Goal: Information Seeking & Learning: Check status

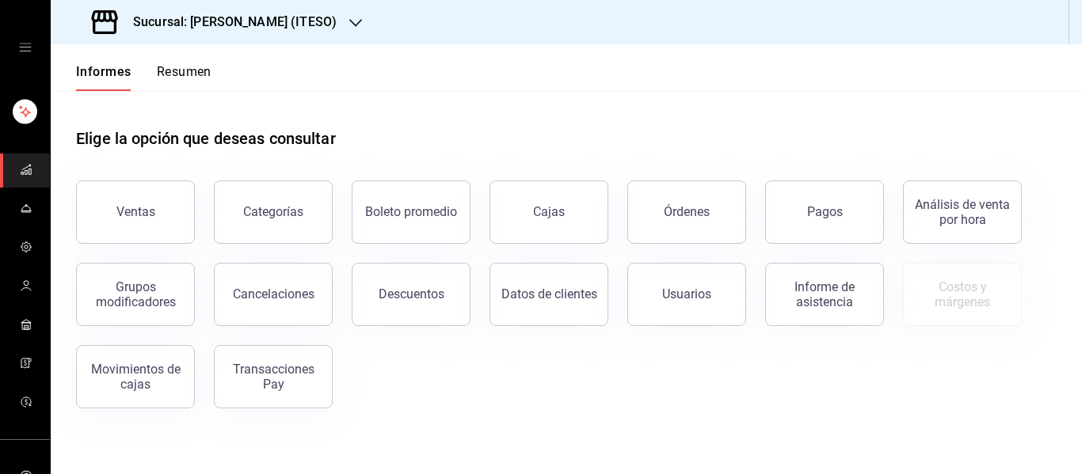
click at [115, 220] on button "Ventas" at bounding box center [135, 212] width 119 height 63
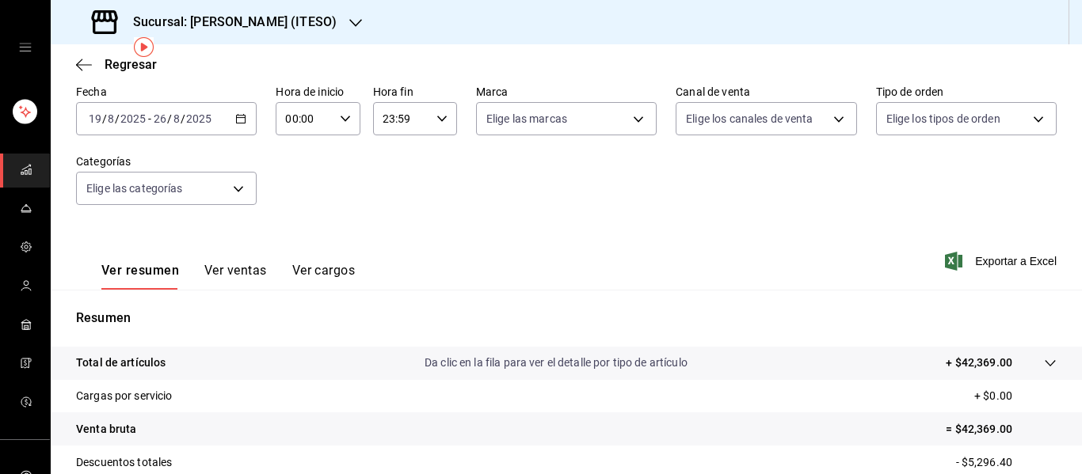
scroll to position [79, 0]
click at [244, 124] on div "2025-08-19 19 / 8 / 2025 - 2025-08-26 26 / 8 / 2025" at bounding box center [166, 117] width 181 height 33
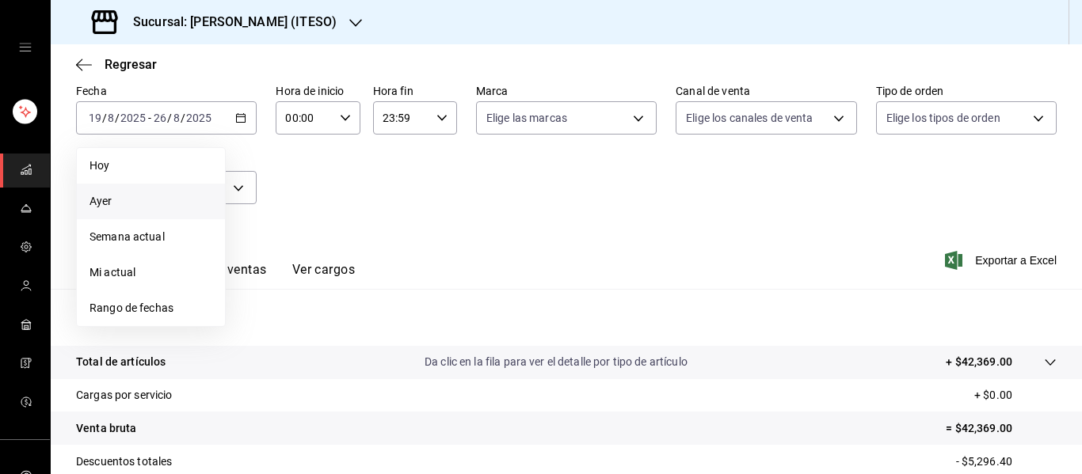
click at [149, 207] on span "Ayer" at bounding box center [150, 201] width 123 height 17
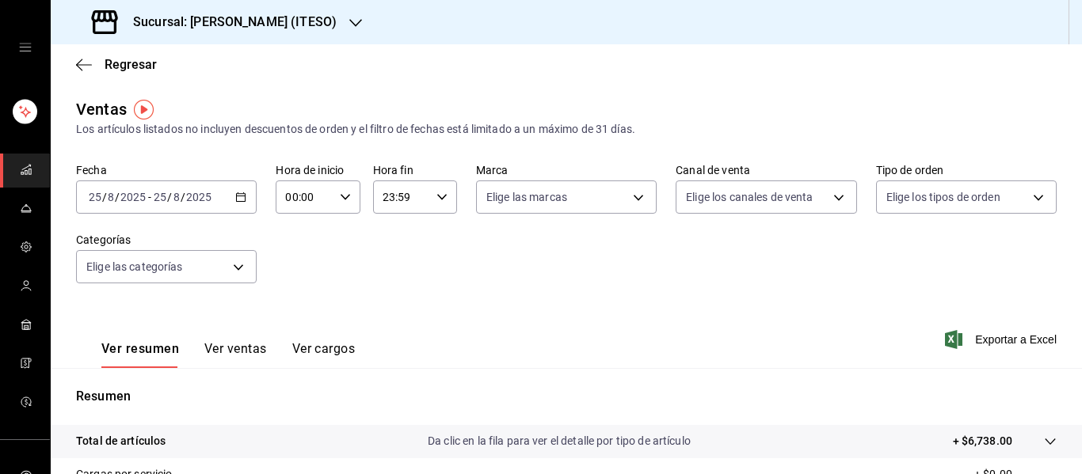
click at [242, 205] on div "2025-08-25 25 / 8 / 2025 - 2025-08-25 25 / 8 / 2025" at bounding box center [166, 197] width 181 height 33
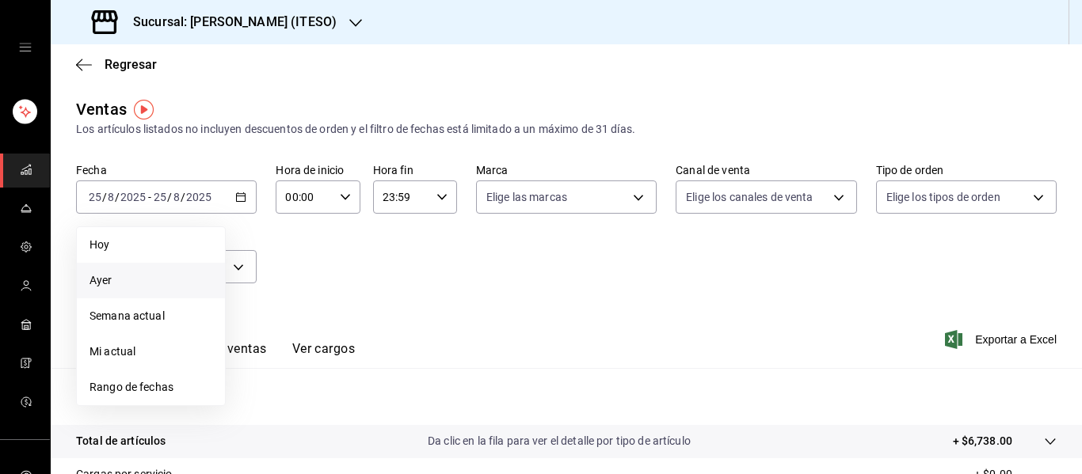
click at [506, 280] on div "Fecha 2025-08-25 25 / 8 / 2025 - 2025-08-25 25 / 8 / 2025 Hoy Ayer Semana actua…" at bounding box center [566, 232] width 980 height 139
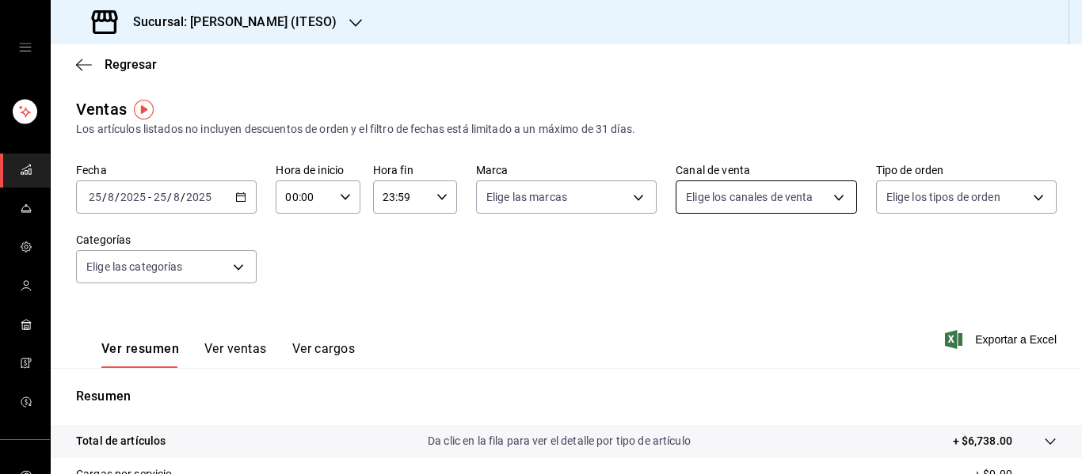
click at [731, 205] on body "Sucursal: Genki Poke (ITESO) Regresar Ventas Los artículos listados no incluyen…" at bounding box center [541, 237] width 1082 height 474
click at [536, 241] on div at bounding box center [541, 237] width 1082 height 474
click at [238, 191] on div "2025-08-25 25 / 8 / 2025 - 2025-08-25 25 / 8 / 2025" at bounding box center [166, 197] width 181 height 33
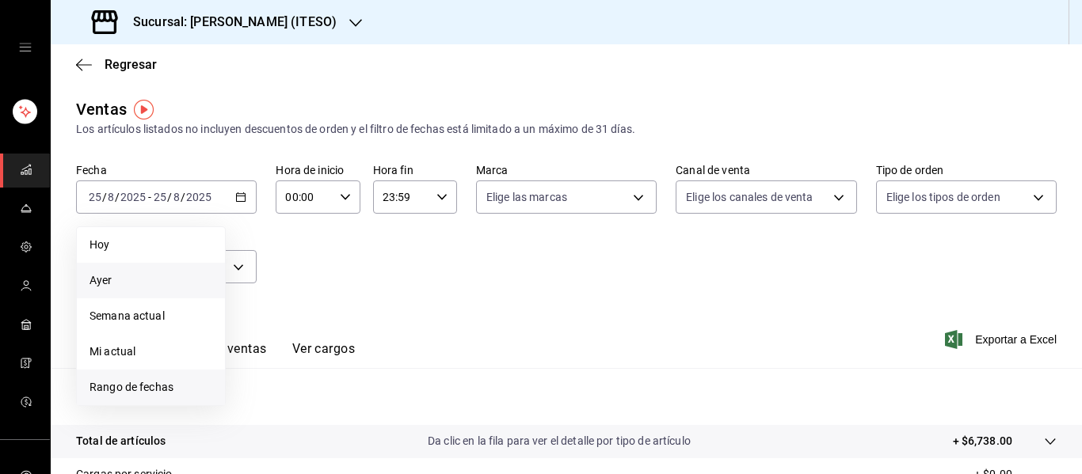
click at [159, 394] on span "Rango de fechas" at bounding box center [150, 387] width 123 height 17
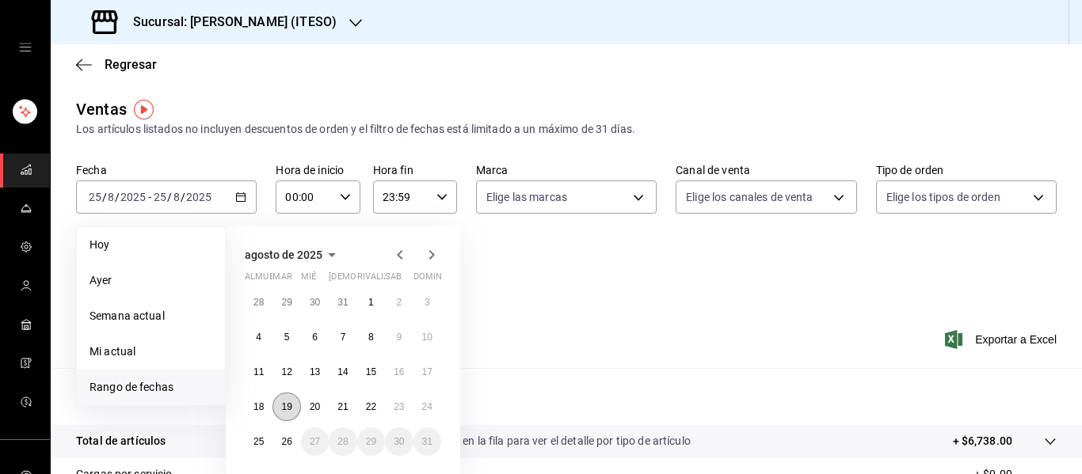
click at [294, 413] on button "19" at bounding box center [286, 407] width 28 height 29
click at [287, 446] on font "26" at bounding box center [286, 441] width 10 height 11
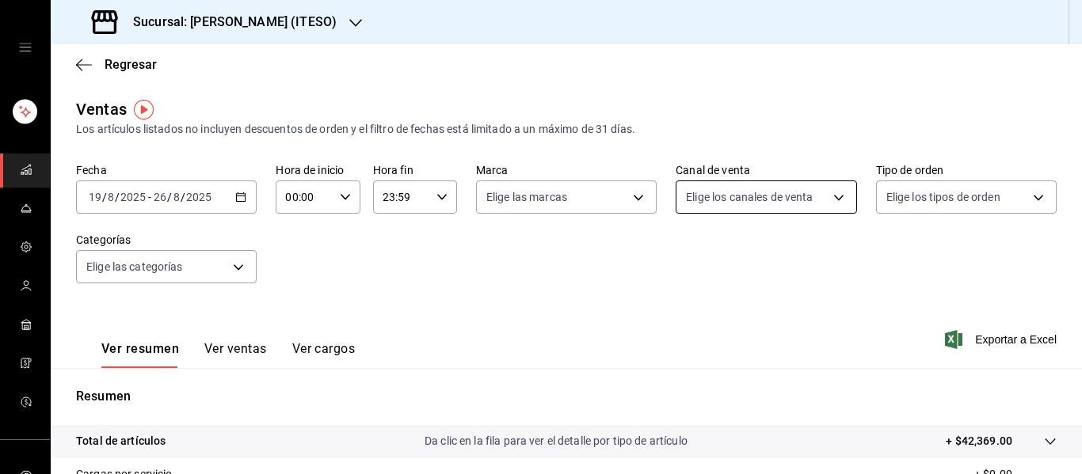
click at [747, 197] on body "Sucursal: Genki Poke (ITESO) Regresar Ventas Los artículos listados no incluyen…" at bounding box center [541, 237] width 1082 height 474
click at [724, 346] on font "Uber Eats" at bounding box center [736, 342] width 48 height 13
type input "UBER_EATS"
checkbox input "true"
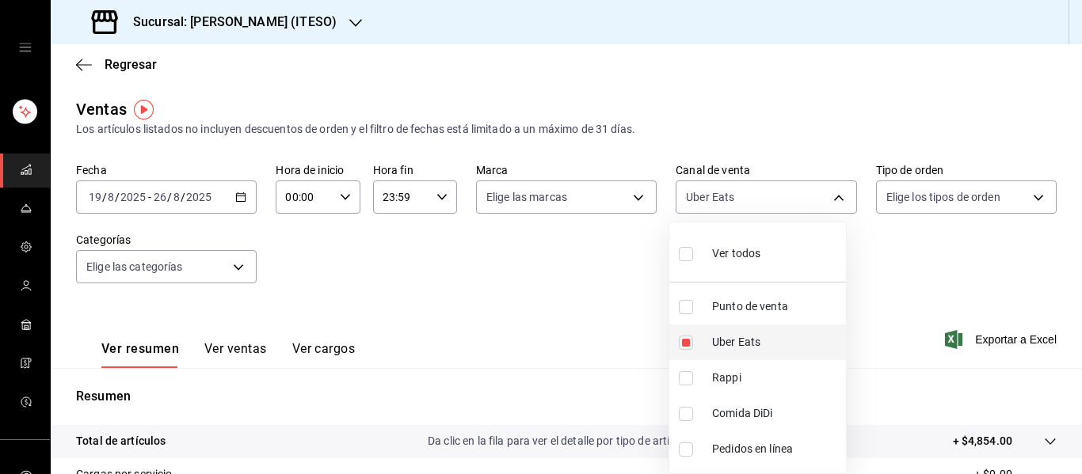
click at [732, 334] on span "Uber Eats" at bounding box center [775, 342] width 127 height 17
checkbox input "false"
click at [717, 380] on font "Rappi" at bounding box center [726, 377] width 29 height 13
type input "RAPPI"
checkbox input "true"
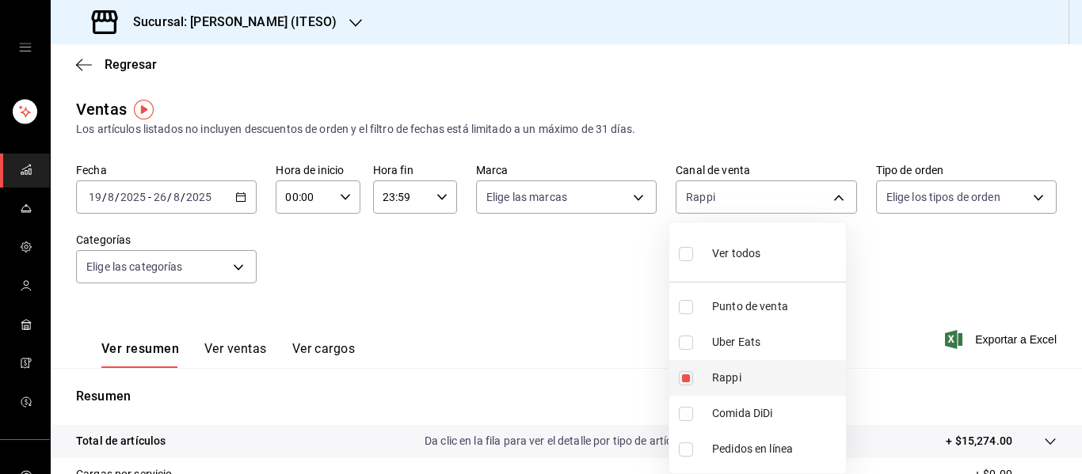
click at [717, 380] on font "Rappi" at bounding box center [726, 377] width 29 height 13
checkbox input "false"
click at [710, 409] on li "Comida DiDi" at bounding box center [757, 414] width 177 height 36
type input "DIDI_FOOD"
checkbox input "true"
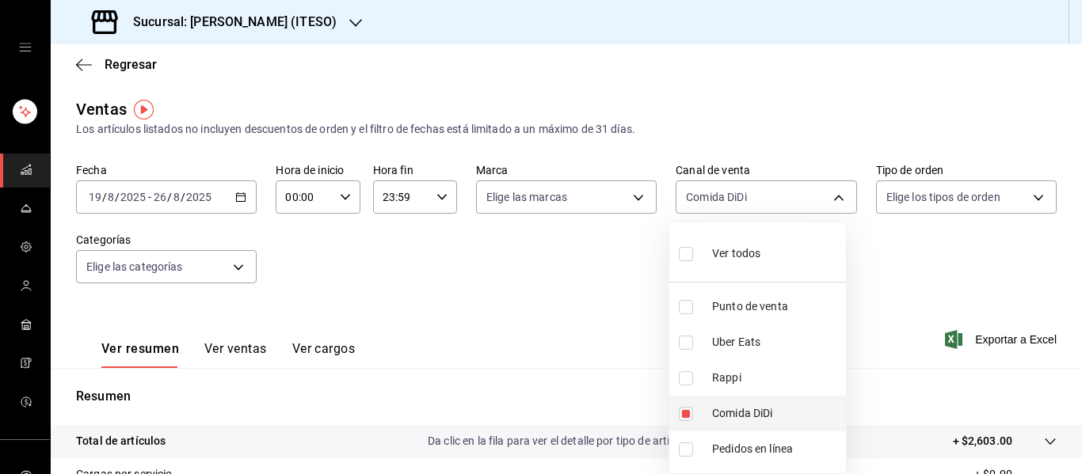
click at [710, 409] on li "Comida DiDi" at bounding box center [757, 414] width 177 height 36
checkbox input "false"
click at [728, 311] on font "Punto de venta" at bounding box center [750, 306] width 76 height 13
type input "PARROT"
checkbox input "true"
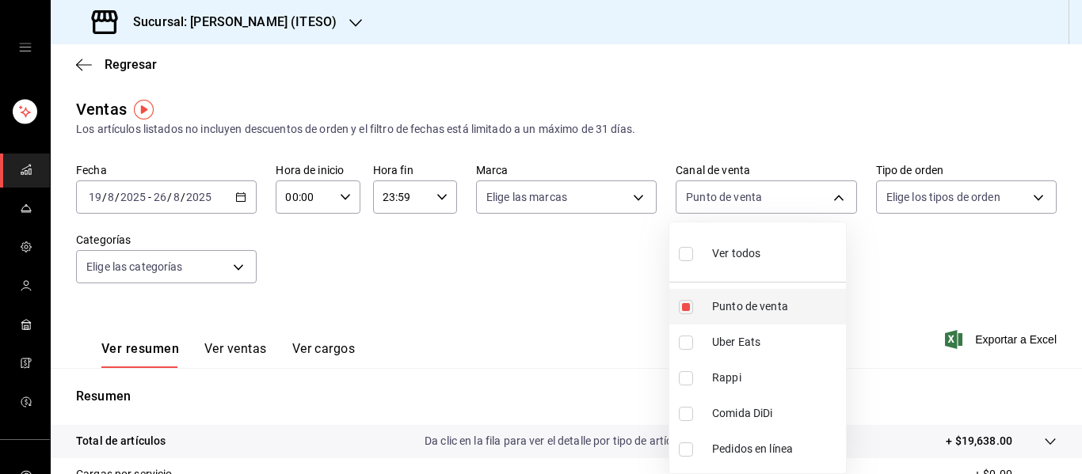
click at [728, 311] on font "Punto de venta" at bounding box center [750, 306] width 76 height 13
checkbox input "false"
click at [688, 255] on input "checkbox" at bounding box center [686, 254] width 14 height 14
checkbox input "true"
type input "PARROT,UBER_EATS,RAPPI,DIDI_FOOD,ONLINE"
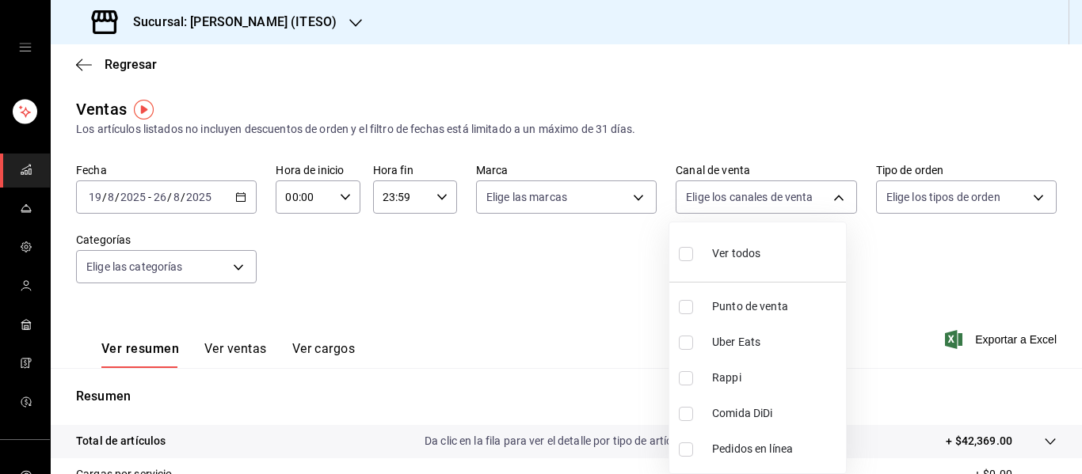
checkbox input "true"
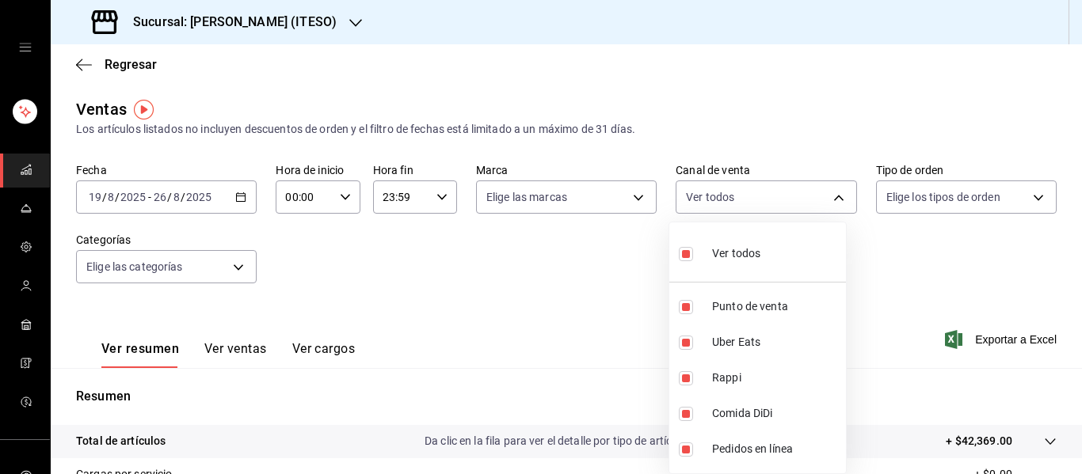
click at [550, 281] on div at bounding box center [541, 237] width 1082 height 474
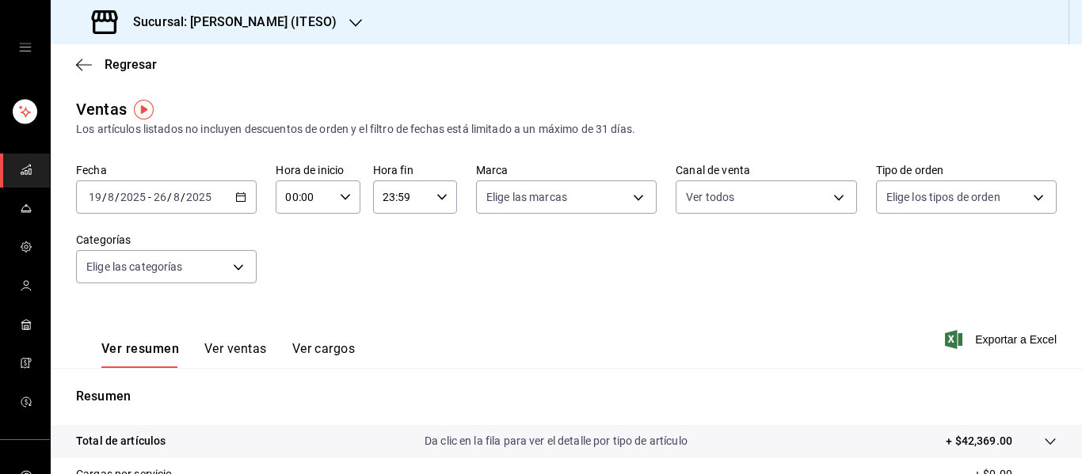
click at [310, 29] on div "Sucursal: [PERSON_NAME] (ITESO)" at bounding box center [215, 22] width 305 height 44
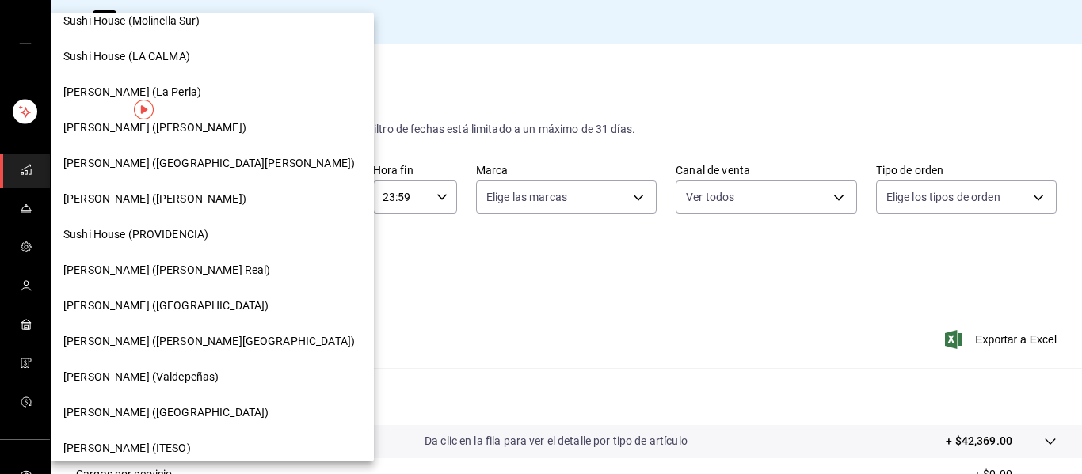
scroll to position [205, 0]
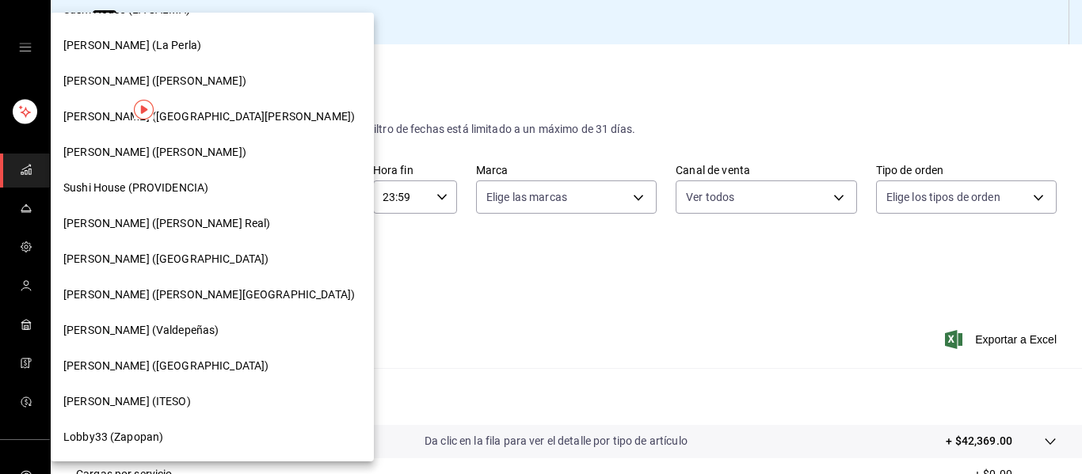
click at [173, 330] on font "[PERSON_NAME] (Valdepeñas)" at bounding box center [140, 330] width 155 height 13
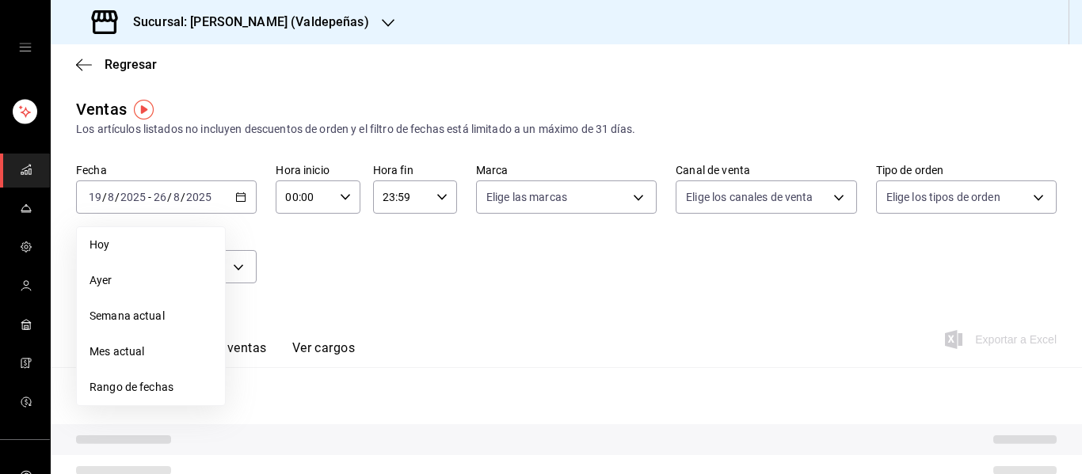
type input "PARROT,UBER_EATS,RAPPI,DIDI_FOOD,ONLINE"
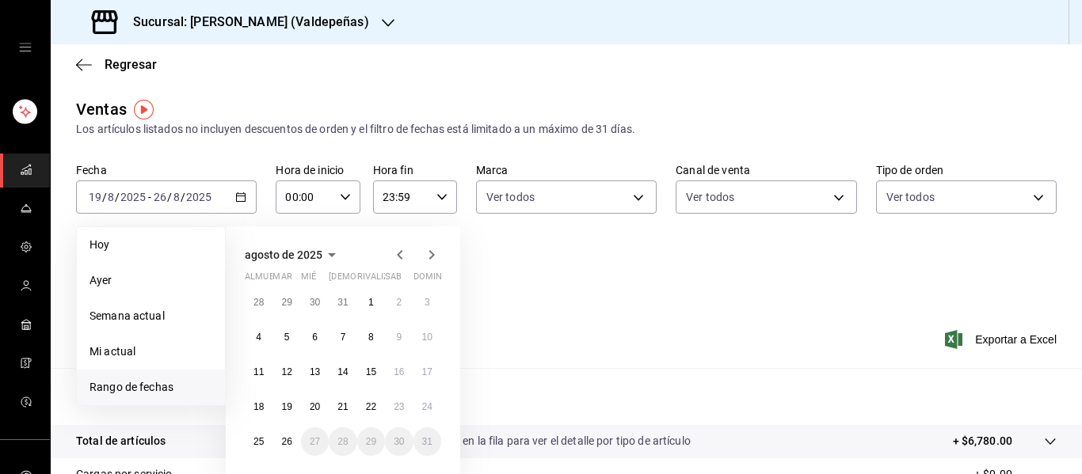
click at [531, 291] on div "Fecha 2025-08-19 19 / 8 / 2025 - 2025-08-26 26 / 8 / 2025 Hoy Ayer Semana actua…" at bounding box center [566, 232] width 980 height 139
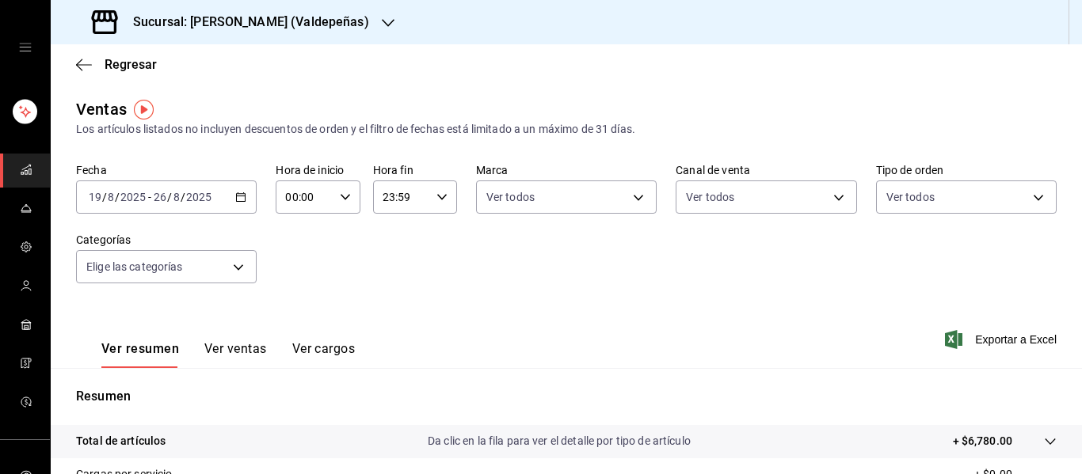
click at [245, 196] on div "2025-08-19 19 / 8 / 2025 - 2025-08-26 26 / 8 / 2025" at bounding box center [166, 197] width 181 height 33
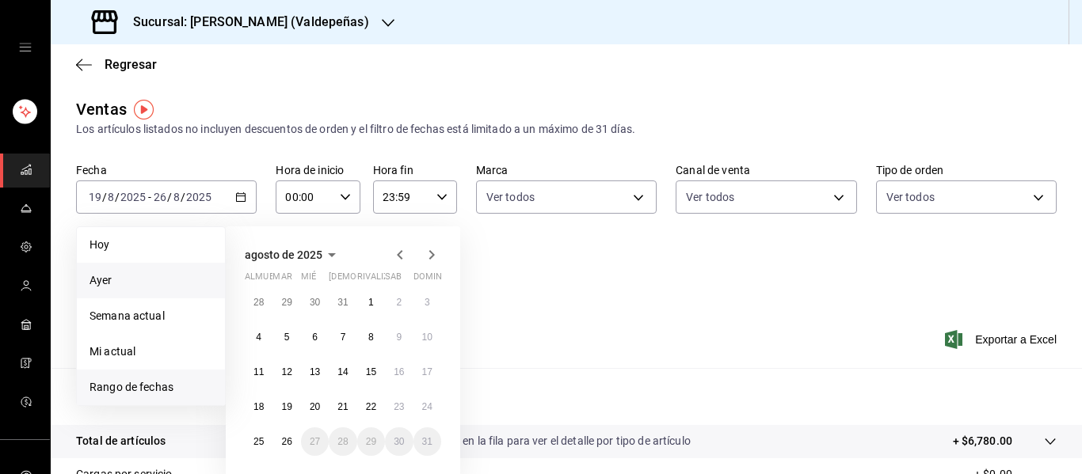
click at [103, 283] on font "Ayer" at bounding box center [100, 280] width 23 height 13
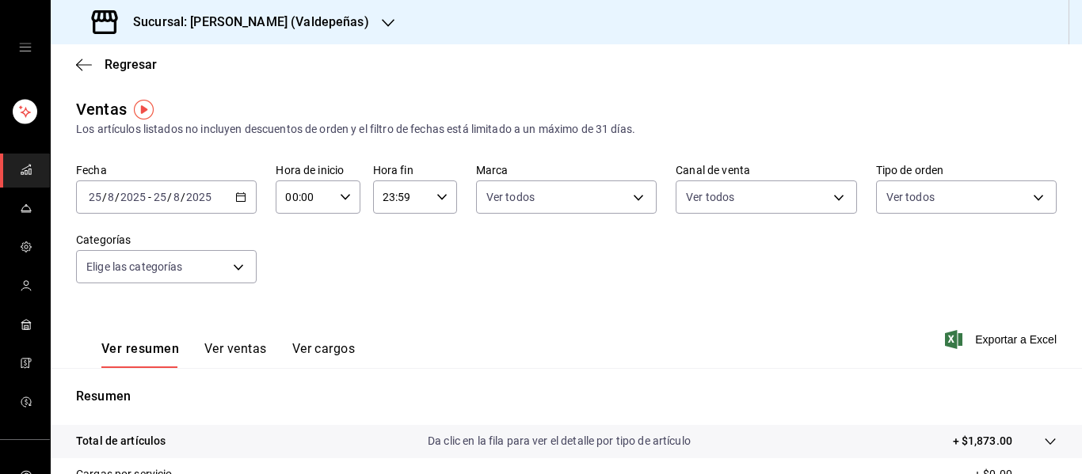
click at [643, 278] on div "Fecha 2025-08-25 25 / 8 / 2025 - 2025-08-25 25 / 8 / 2025 Hora de inicio 00:00 …" at bounding box center [566, 232] width 980 height 139
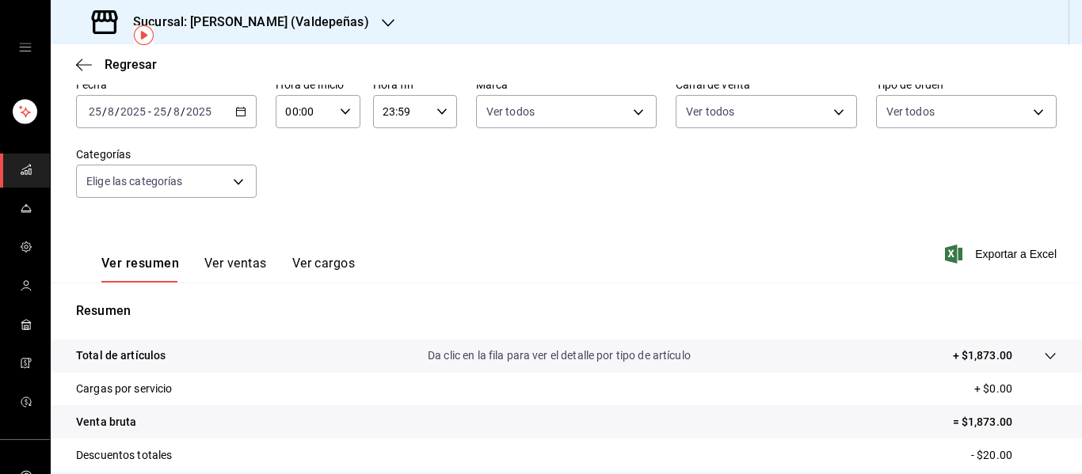
scroll to position [48, 0]
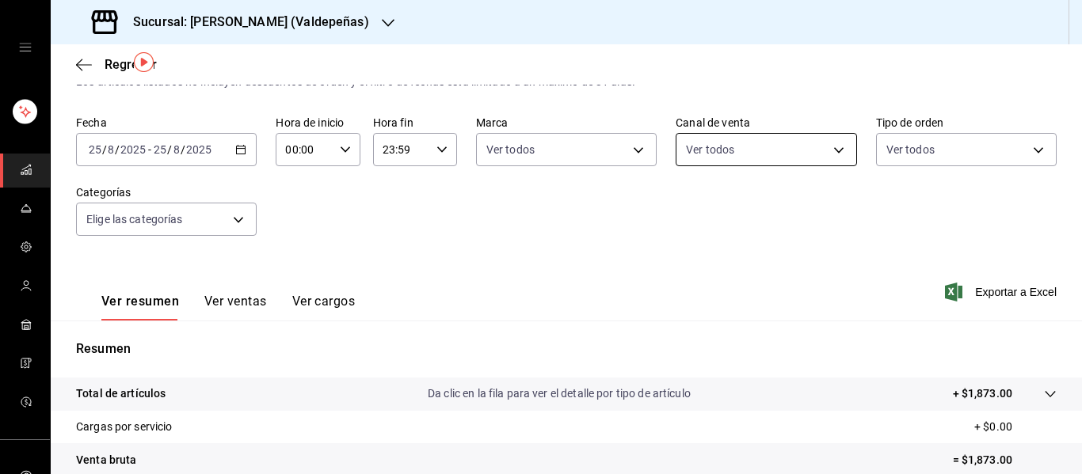
click at [779, 162] on body "Sucursal: Genki Poke (Valdepeñas) Regresar Ventas Los artículos listados no inc…" at bounding box center [541, 237] width 1082 height 474
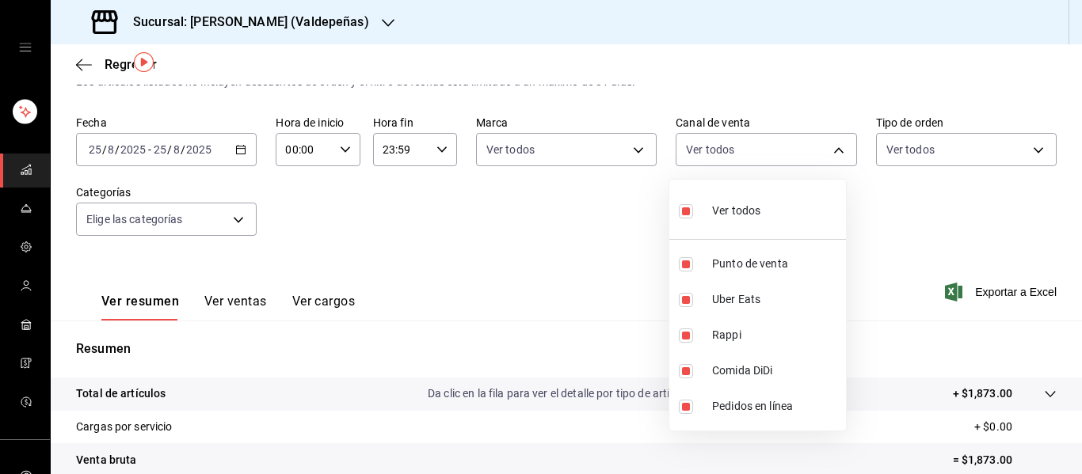
click at [683, 212] on input "checkbox" at bounding box center [686, 211] width 14 height 14
checkbox input "false"
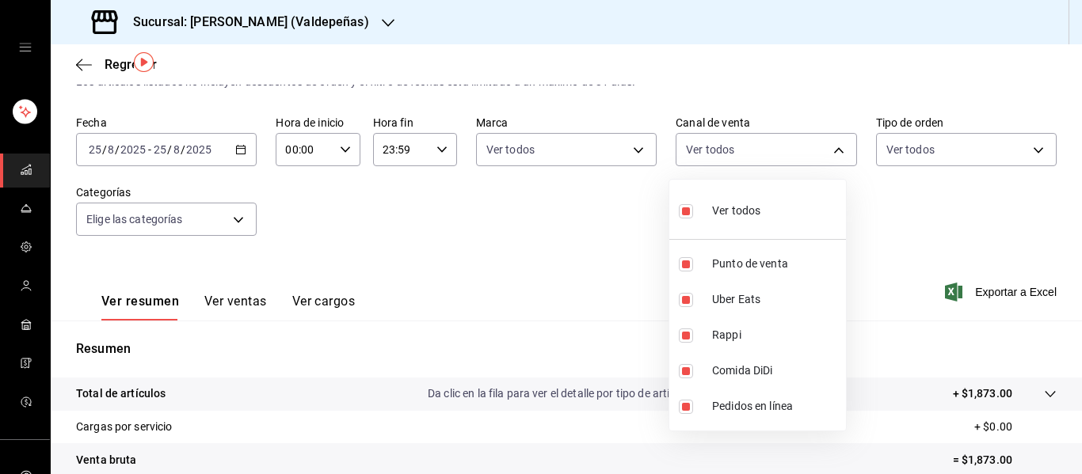
checkbox input "false"
click at [686, 302] on input "checkbox" at bounding box center [686, 300] width 14 height 14
checkbox input "true"
type input "UBER_EATS"
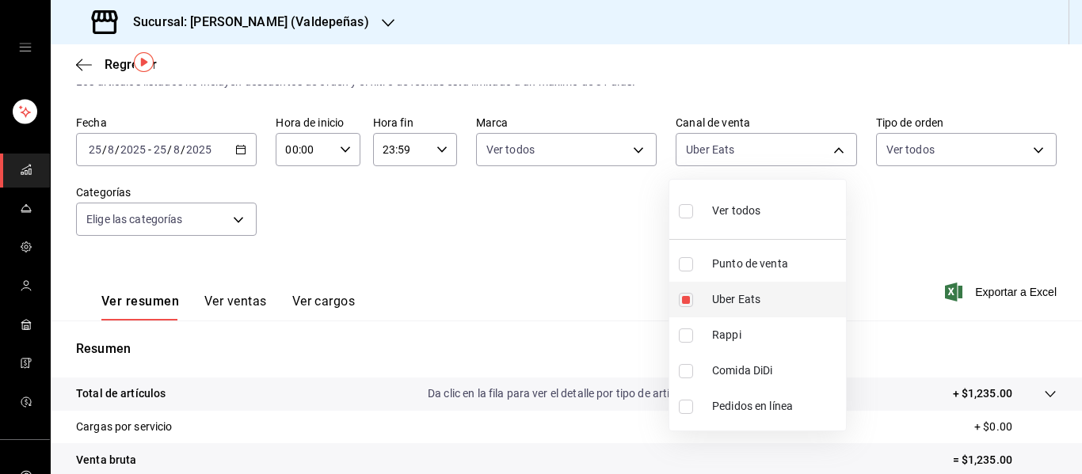
click at [689, 304] on input "checkbox" at bounding box center [686, 300] width 14 height 14
checkbox input "false"
click at [684, 338] on input "checkbox" at bounding box center [686, 336] width 14 height 14
checkbox input "true"
type input "RAPPI"
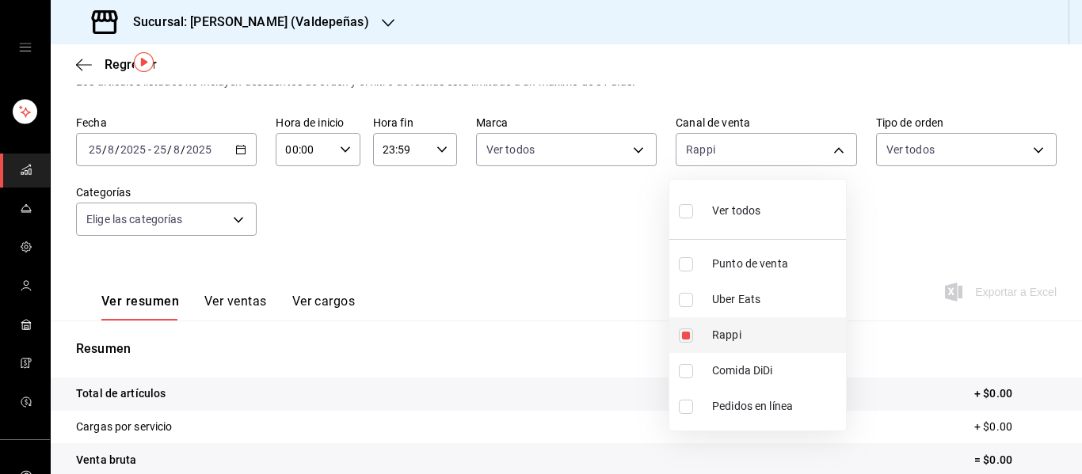
click at [686, 337] on input "checkbox" at bounding box center [686, 336] width 14 height 14
checkbox input "false"
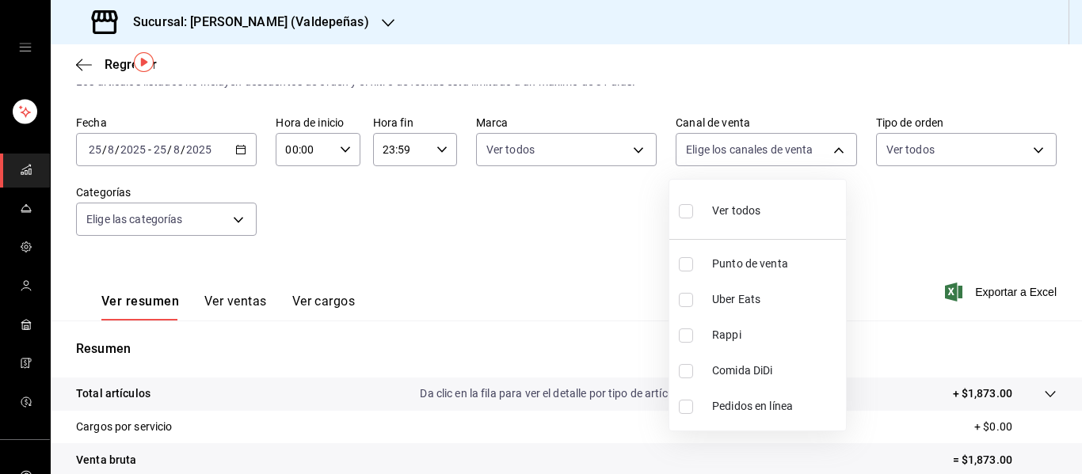
click at [686, 373] on input "checkbox" at bounding box center [686, 371] width 14 height 14
checkbox input "true"
click at [580, 249] on div at bounding box center [541, 237] width 1082 height 474
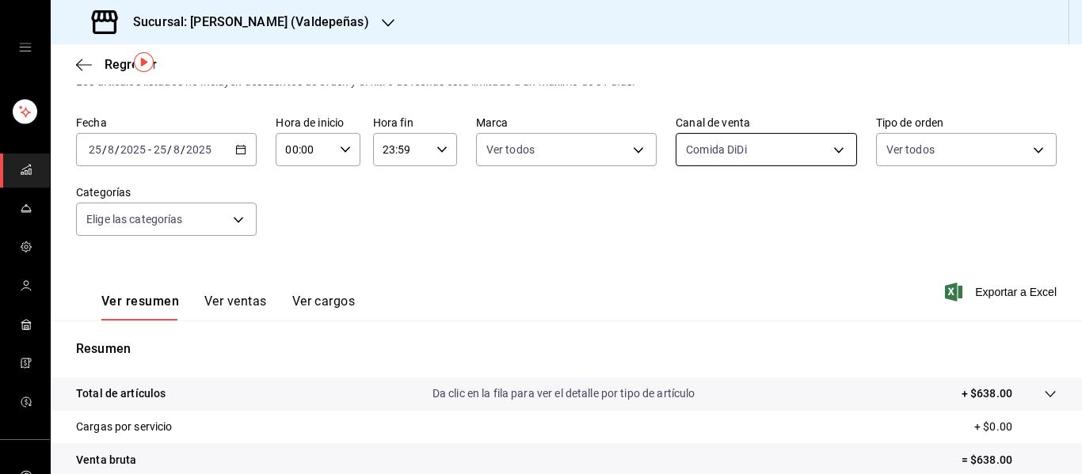
click at [763, 154] on body "Sucursal: Genki Poke (Valdepeñas) Regresar Ventas Los artículos listados no inc…" at bounding box center [541, 237] width 1082 height 474
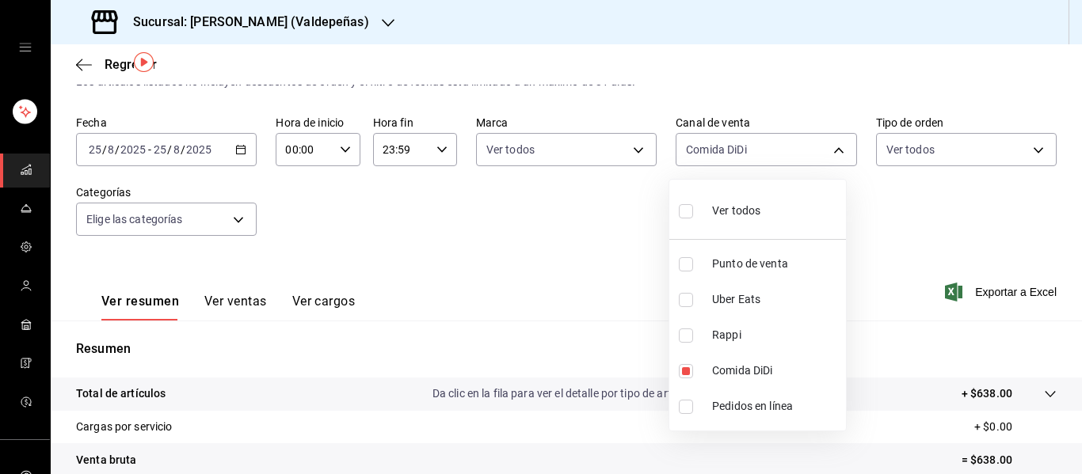
click at [722, 207] on font "Ver todos" at bounding box center [736, 210] width 48 height 13
type input "PARROT,UBER_EATS,RAPPI,DIDI_FOOD,ONLINE"
checkbox input "true"
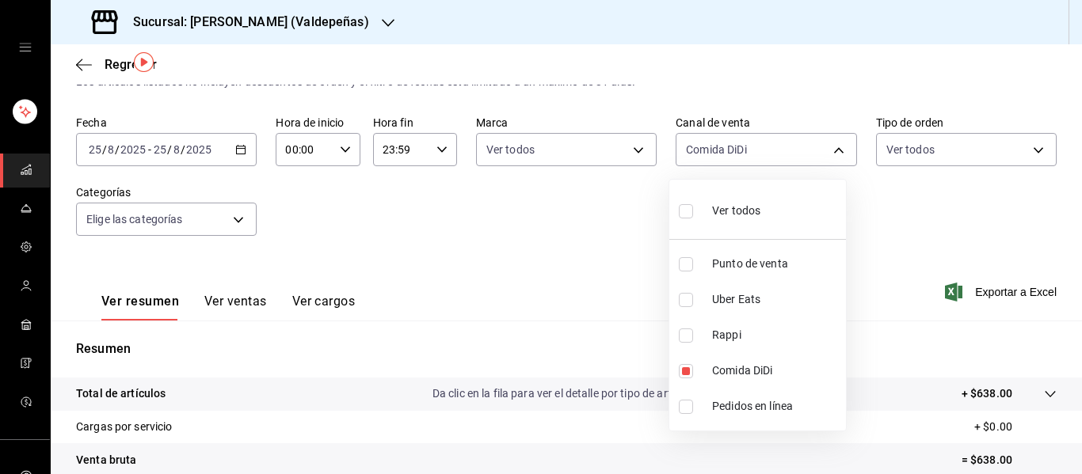
checkbox input "true"
click at [572, 230] on div at bounding box center [541, 237] width 1082 height 474
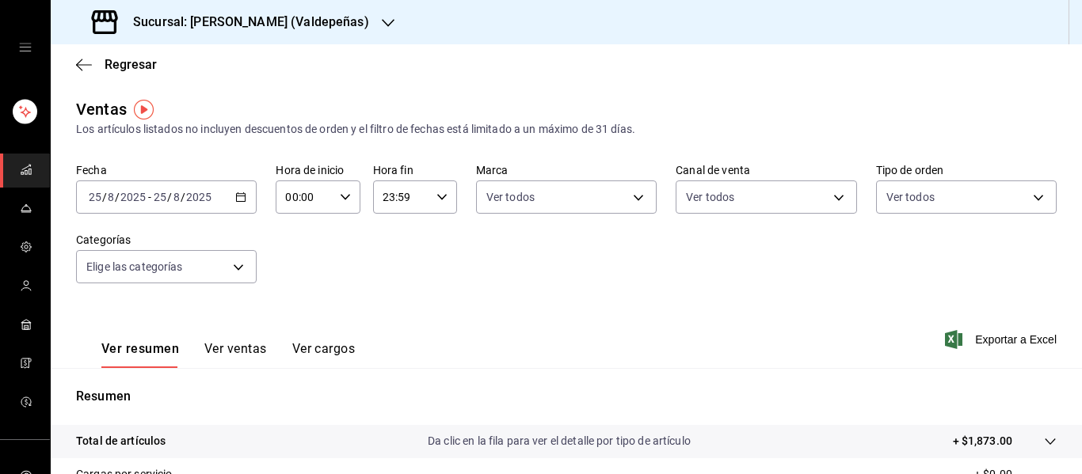
click at [244, 198] on icon "button" at bounding box center [240, 197] width 11 height 11
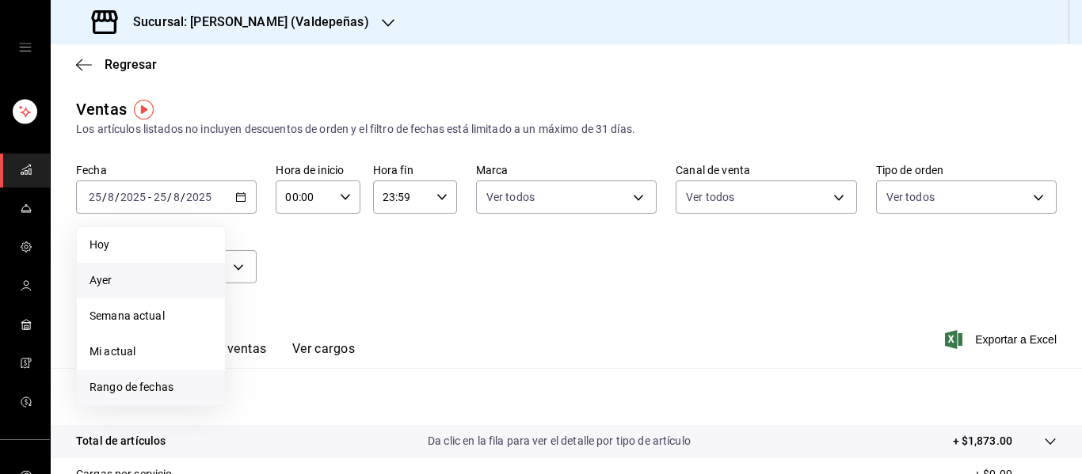
click at [134, 386] on font "Rango de fechas" at bounding box center [131, 387] width 84 height 13
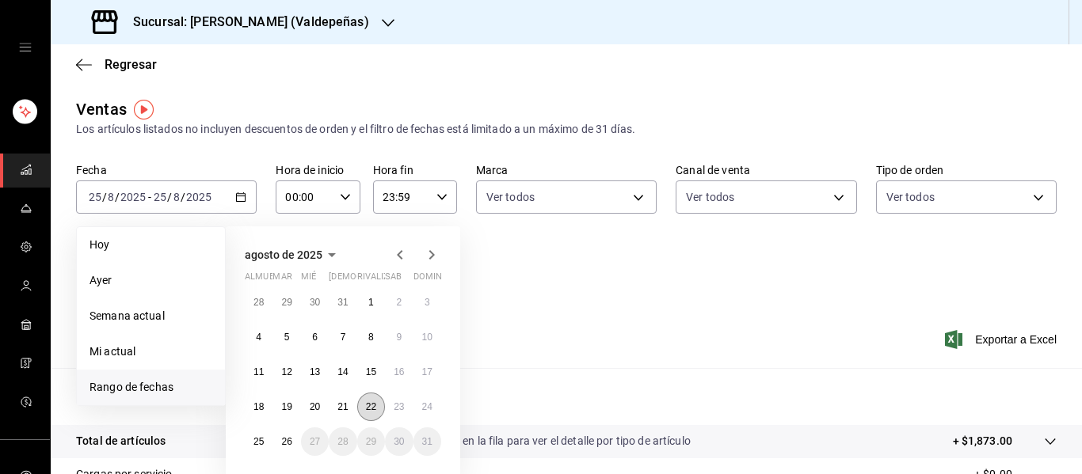
click at [367, 406] on font "22" at bounding box center [371, 406] width 10 height 11
click at [278, 436] on button "26" at bounding box center [286, 442] width 28 height 29
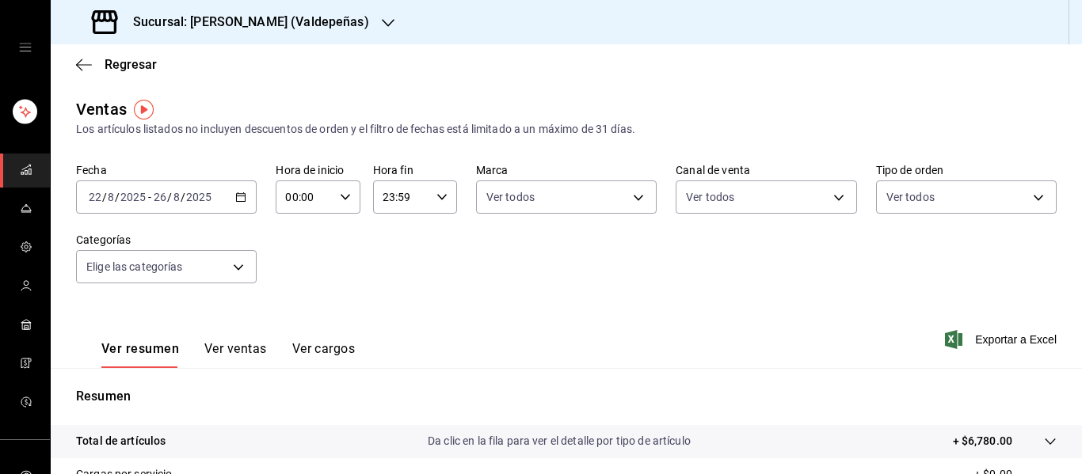
click at [241, 190] on div "2025-08-22 22 / 8 / 2025 - 2025-08-26 26 / 8 / 2025" at bounding box center [166, 197] width 181 height 33
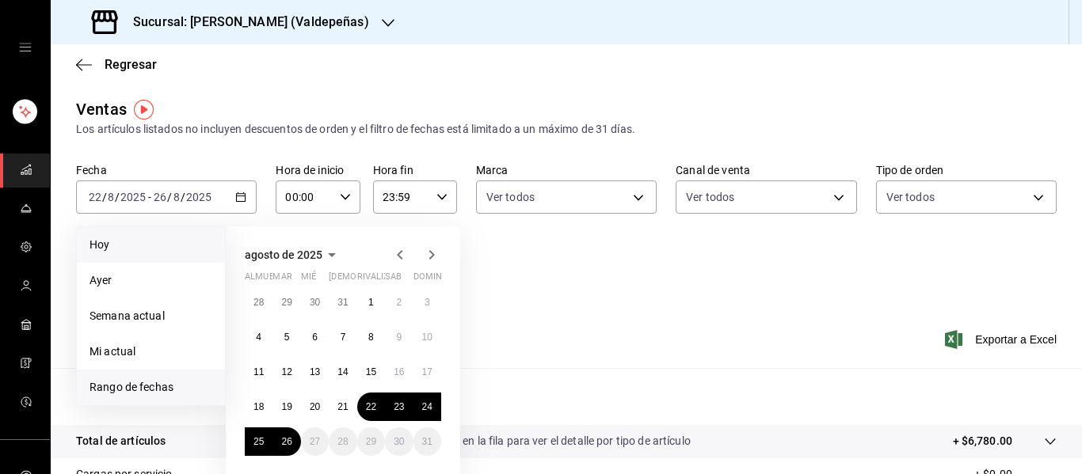
click at [128, 240] on span "Hoy" at bounding box center [150, 245] width 123 height 17
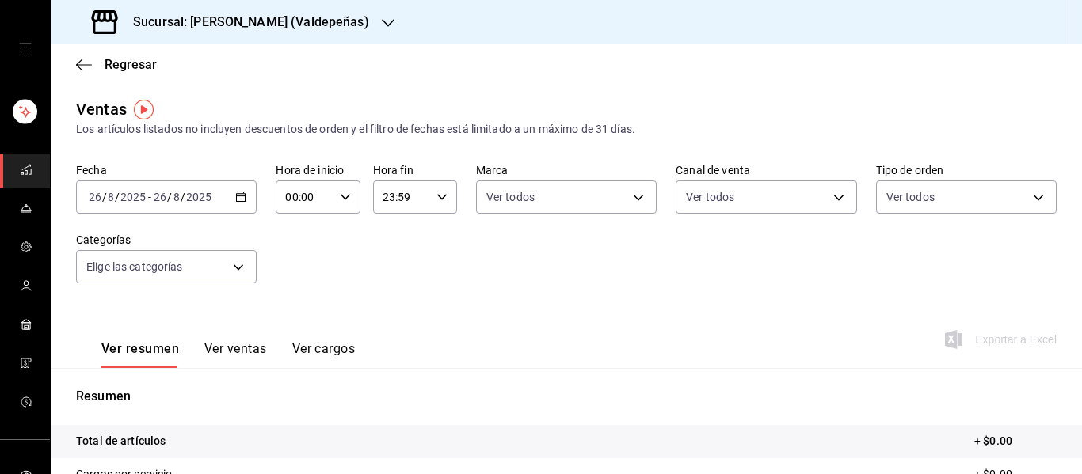
click at [288, 17] on font "Sucursal: Genki Poke (Valdepeñas)" at bounding box center [251, 21] width 236 height 15
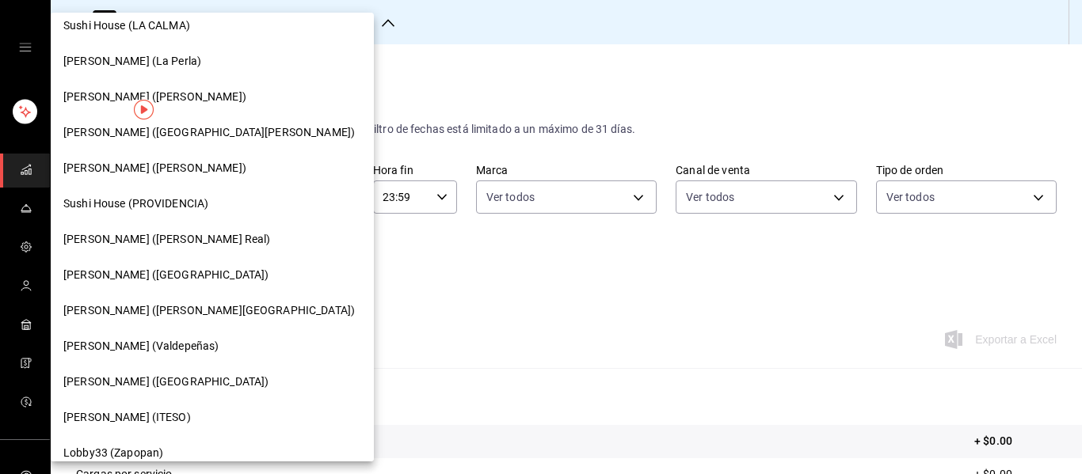
scroll to position [205, 0]
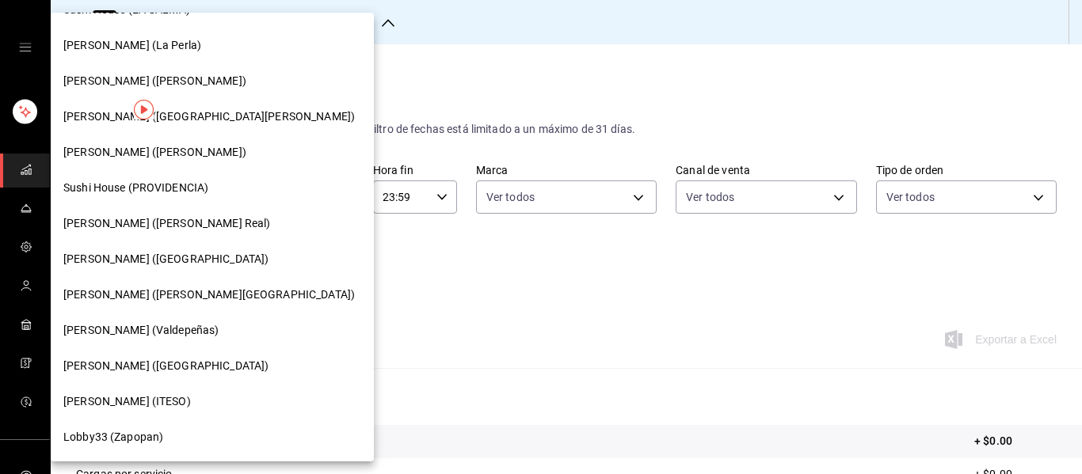
click at [153, 392] on div "[PERSON_NAME] (ITESO)" at bounding box center [212, 402] width 323 height 36
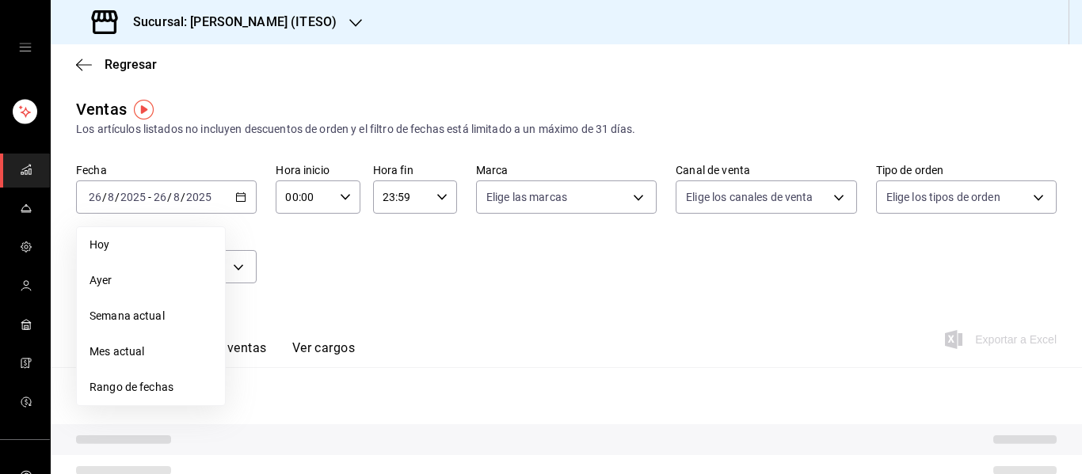
type input "PARROT,UBER_EATS,RAPPI,DIDI_FOOD,ONLINE"
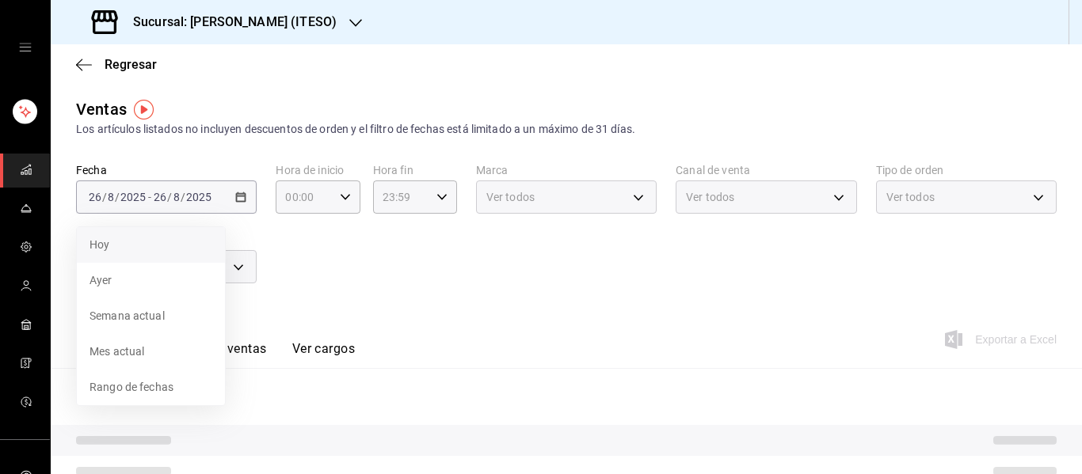
click at [196, 246] on span "Hoy" at bounding box center [150, 245] width 123 height 17
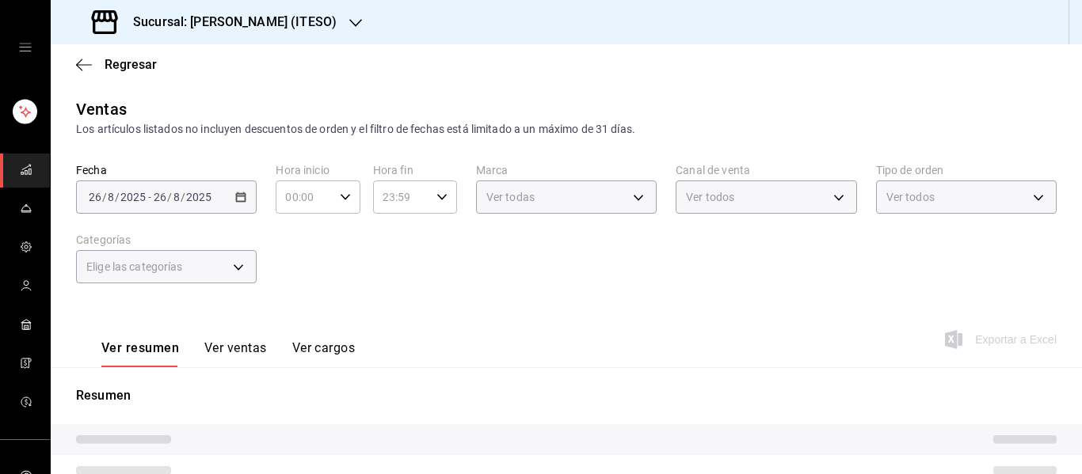
type input "PARROT,UBER_EATS,RAPPI,DIDI_FOOD,ONLINE"
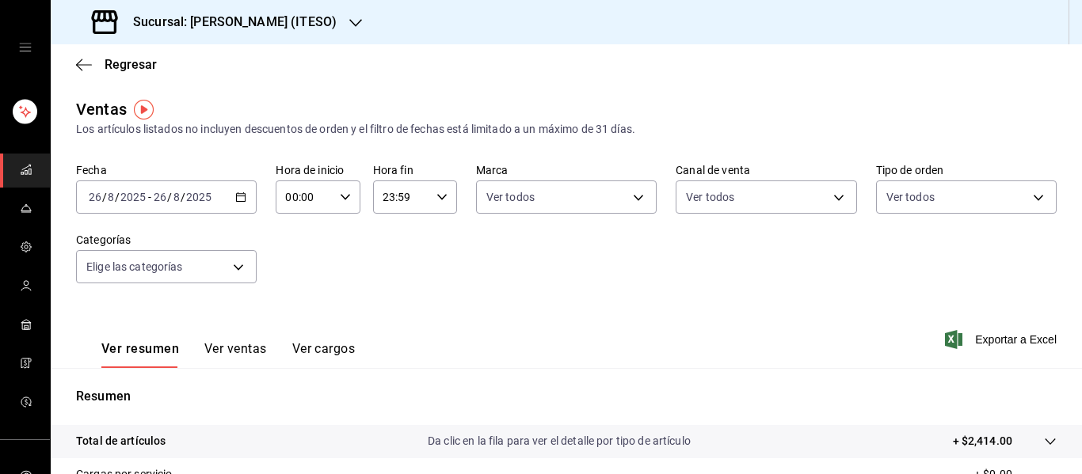
click at [241, 199] on icon "button" at bounding box center [240, 197] width 11 height 11
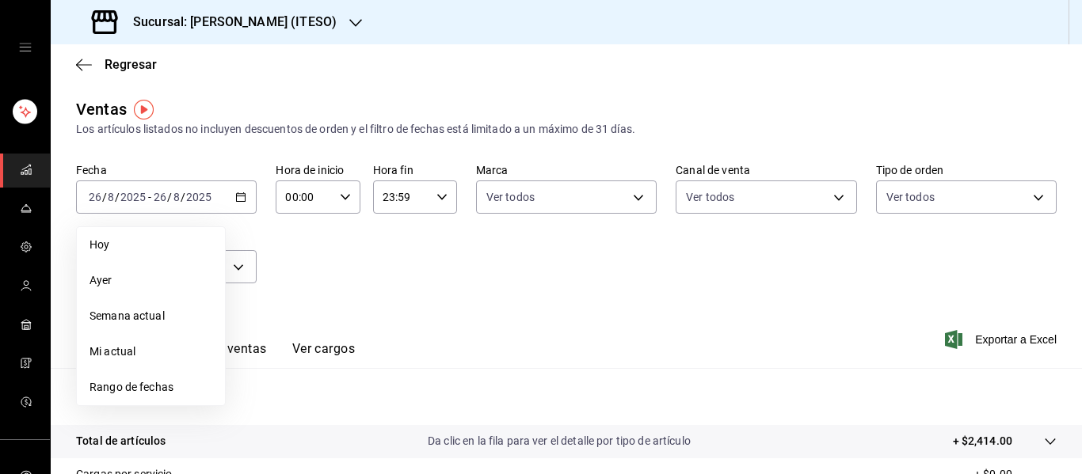
click at [280, 25] on font "Sucursal: [PERSON_NAME] (ITESO)" at bounding box center [234, 21] width 203 height 15
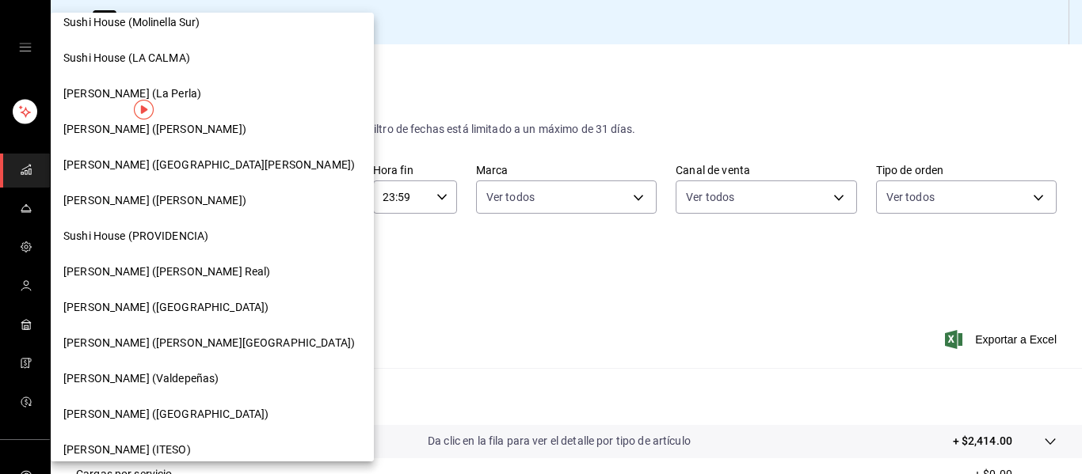
scroll to position [158, 0]
click at [154, 381] on font "[PERSON_NAME] (Valdepeñas)" at bounding box center [140, 377] width 155 height 13
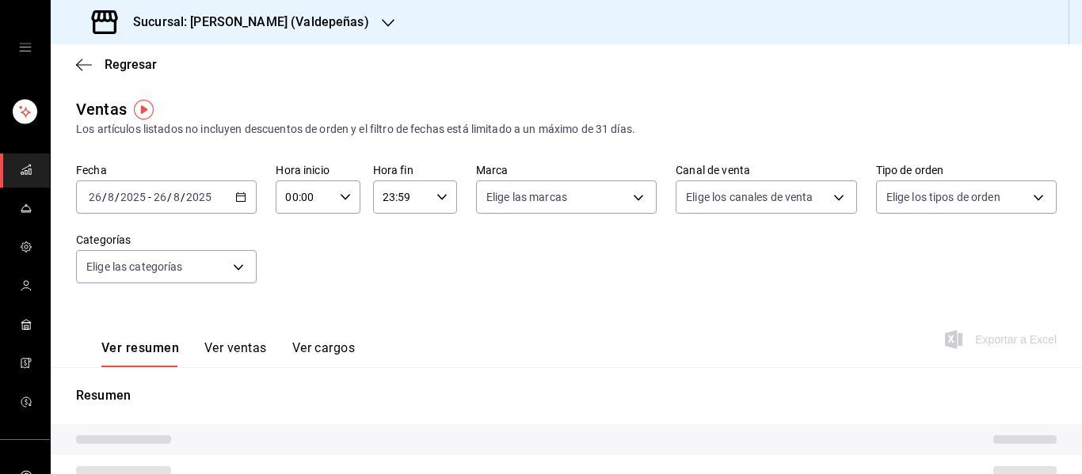
type input "PARROT,UBER_EATS,RAPPI,DIDI_FOOD,ONLINE"
click at [238, 196] on \(Stroke\) "button" at bounding box center [241, 196] width 9 height 1
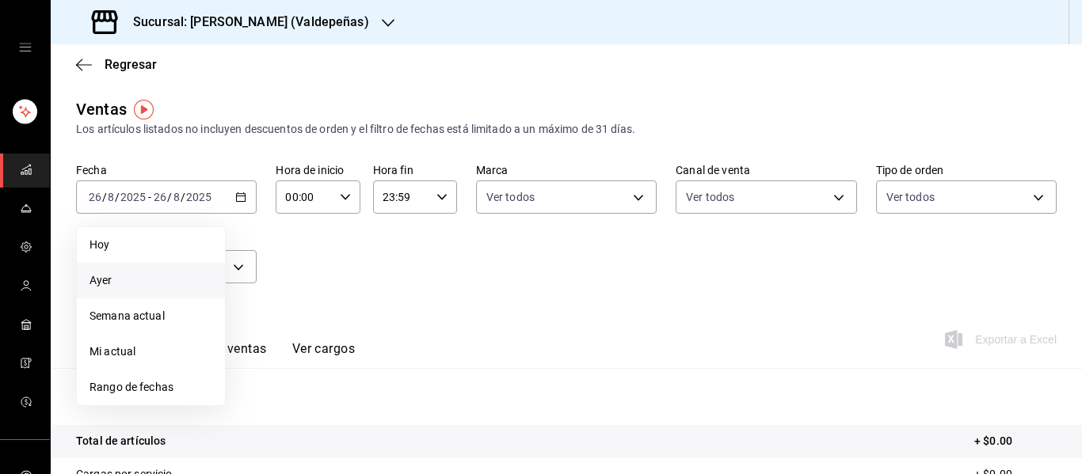
click at [116, 287] on span "Ayer" at bounding box center [150, 280] width 123 height 17
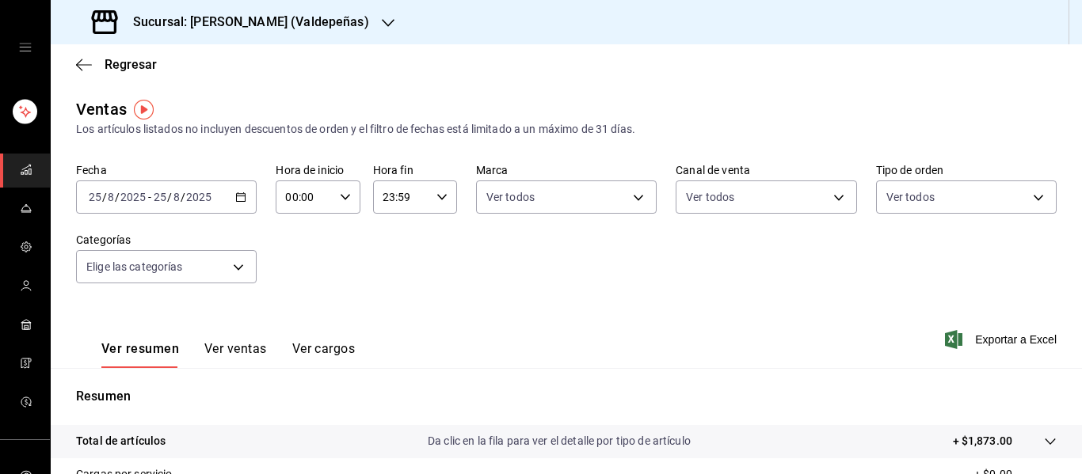
click at [241, 194] on \(Stroke\) "button" at bounding box center [241, 197] width 10 height 9
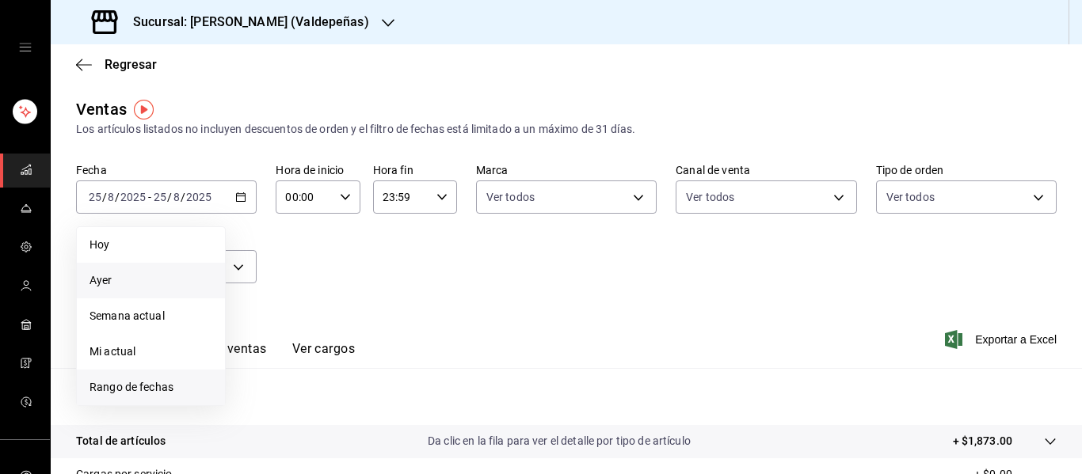
click at [124, 380] on span "Rango de fechas" at bounding box center [150, 387] width 123 height 17
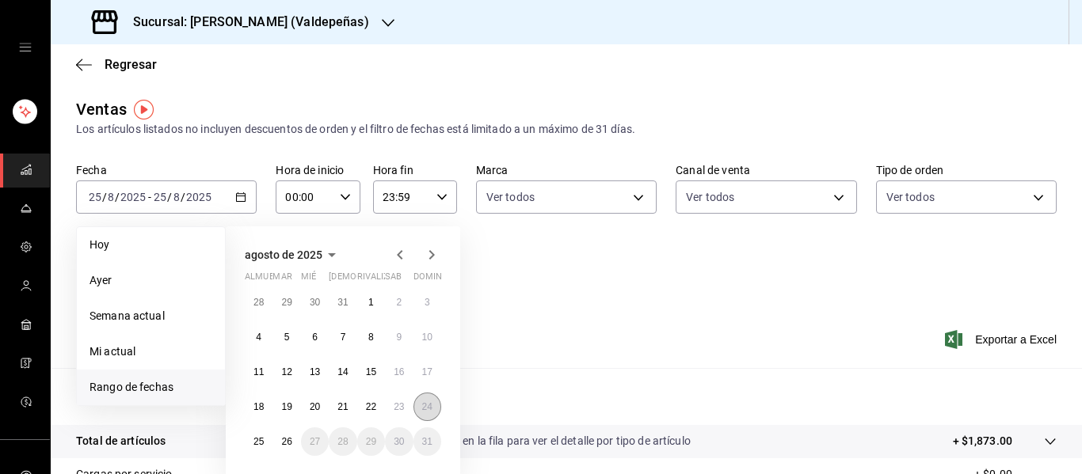
click at [423, 408] on font "24" at bounding box center [427, 406] width 10 height 11
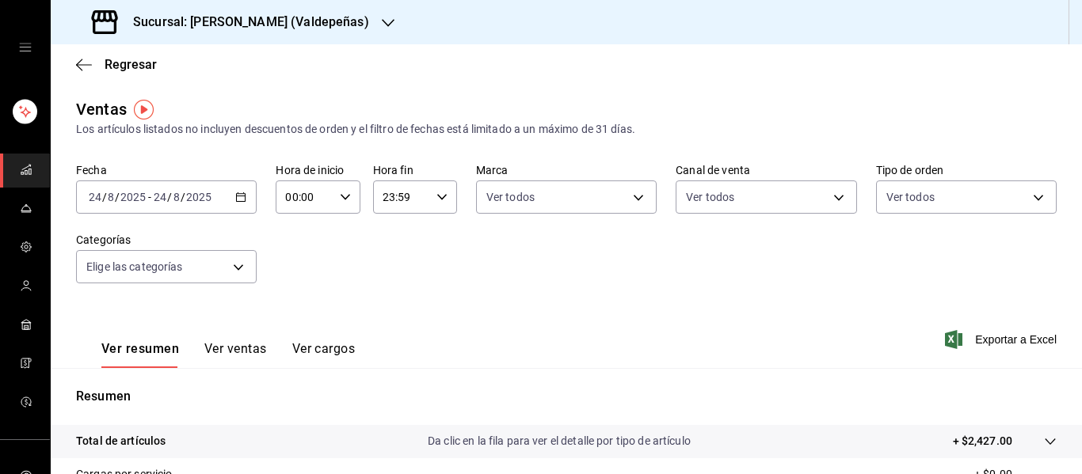
click at [245, 8] on div "Sucursal: Genki Poke (Valdepeñas)" at bounding box center [231, 22] width 337 height 44
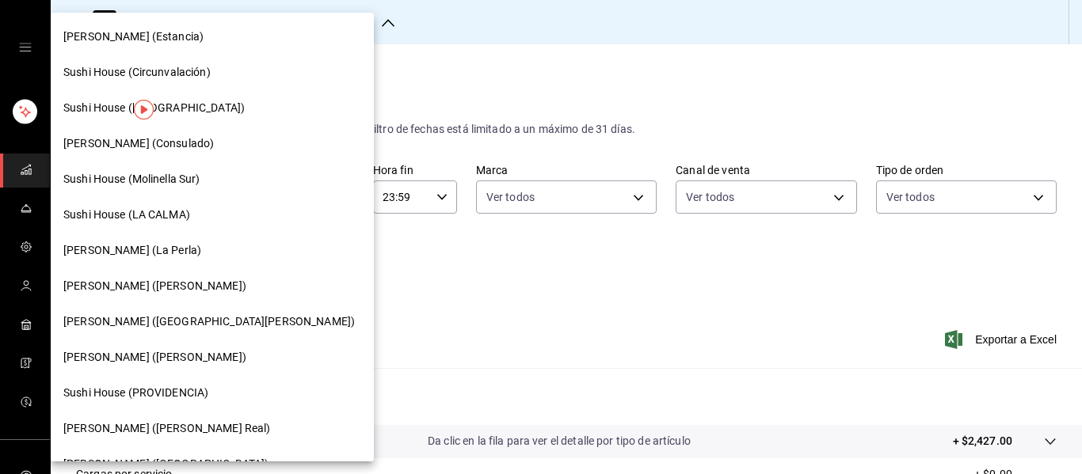
click at [154, 142] on font "[PERSON_NAME] (Consulado)" at bounding box center [138, 143] width 150 height 13
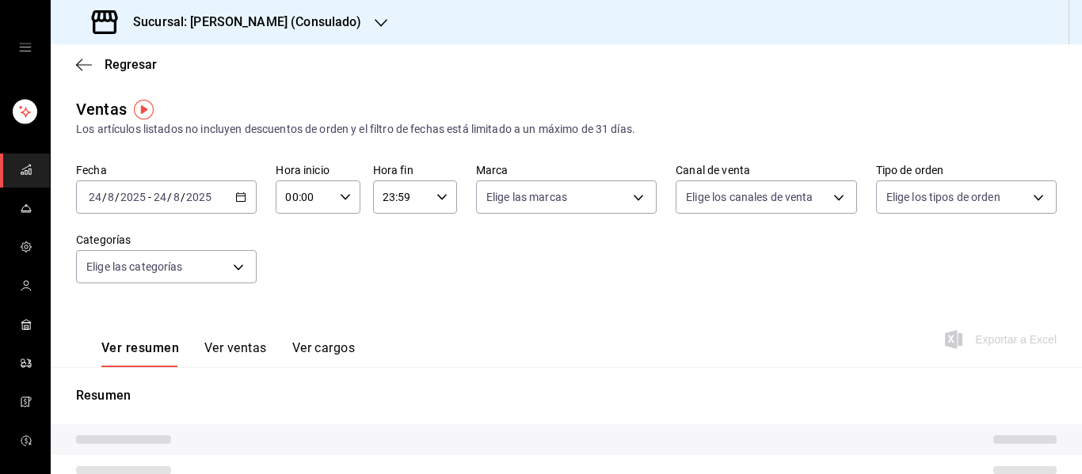
type input "PARROT,UBER_EATS,RAPPI,DIDI_FOOD,ONLINE"
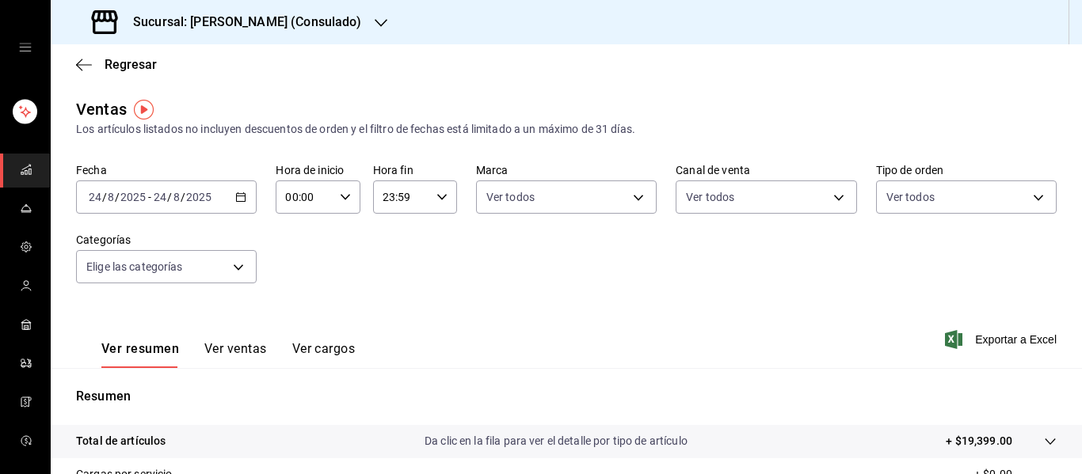
click at [236, 197] on icon "button" at bounding box center [240, 197] width 11 height 11
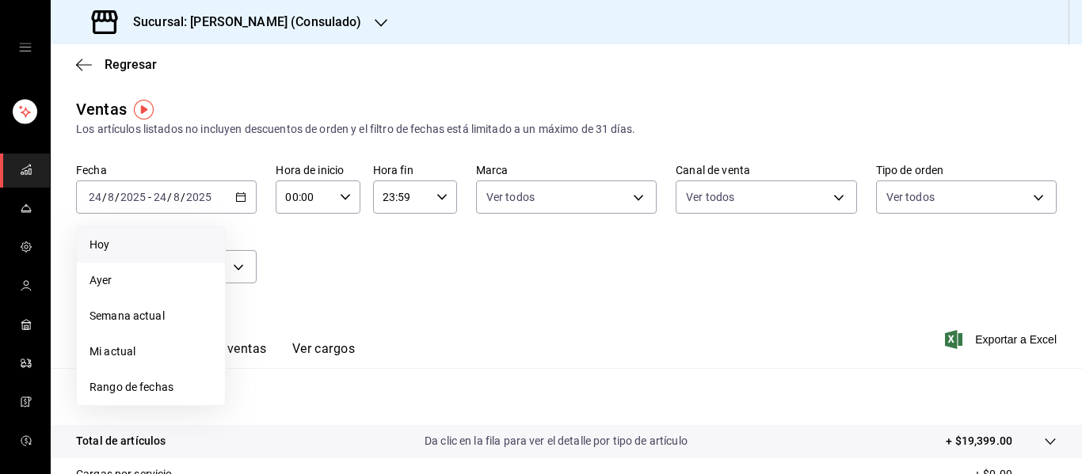
click at [146, 241] on span "Hoy" at bounding box center [150, 245] width 123 height 17
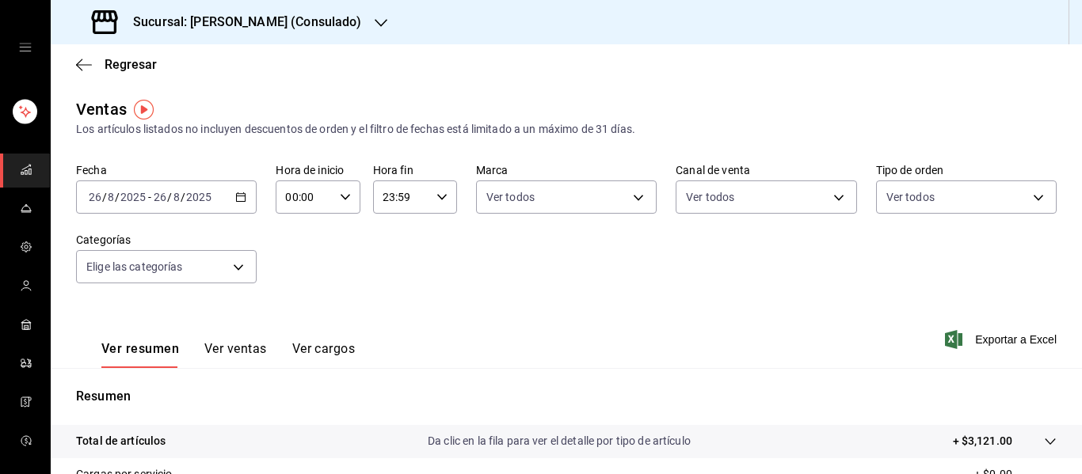
click at [318, 26] on font "Sucursal: [PERSON_NAME] (Consulado)" at bounding box center [247, 21] width 229 height 15
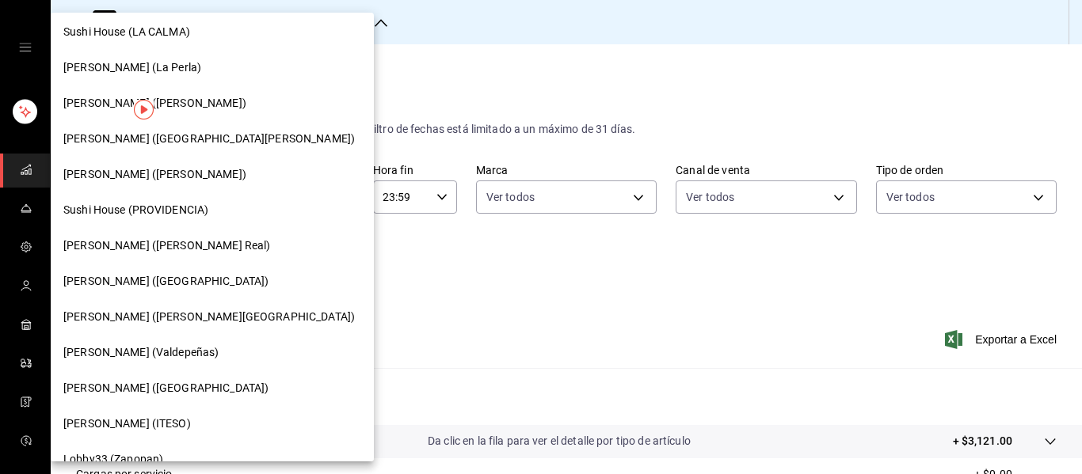
scroll to position [205, 0]
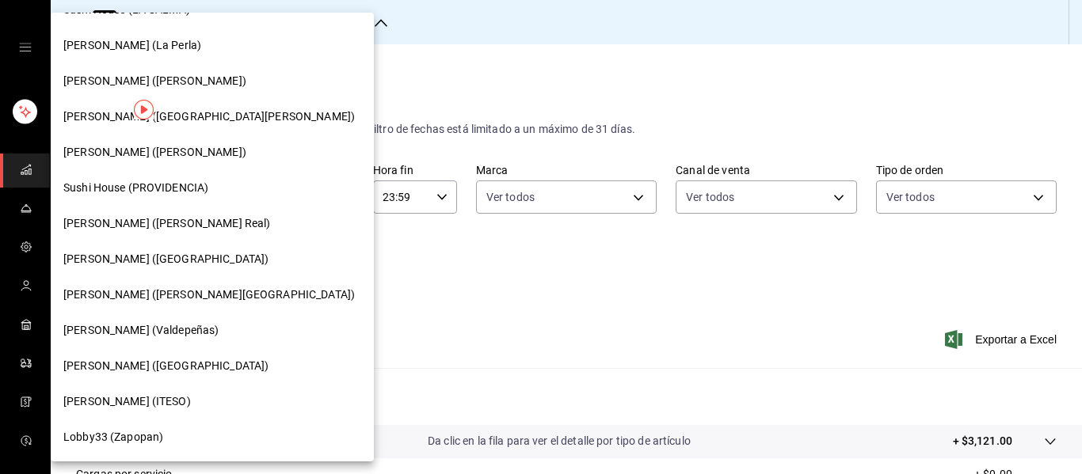
click at [143, 397] on font "[PERSON_NAME] (ITESO)" at bounding box center [126, 401] width 127 height 13
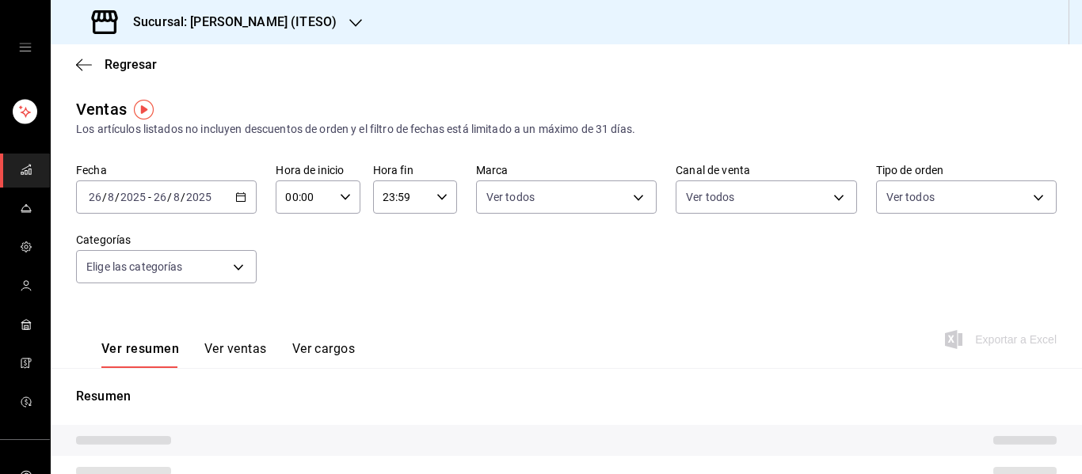
type input "PARROT,UBER_EATS,RAPPI,DIDI_FOOD,ONLINE"
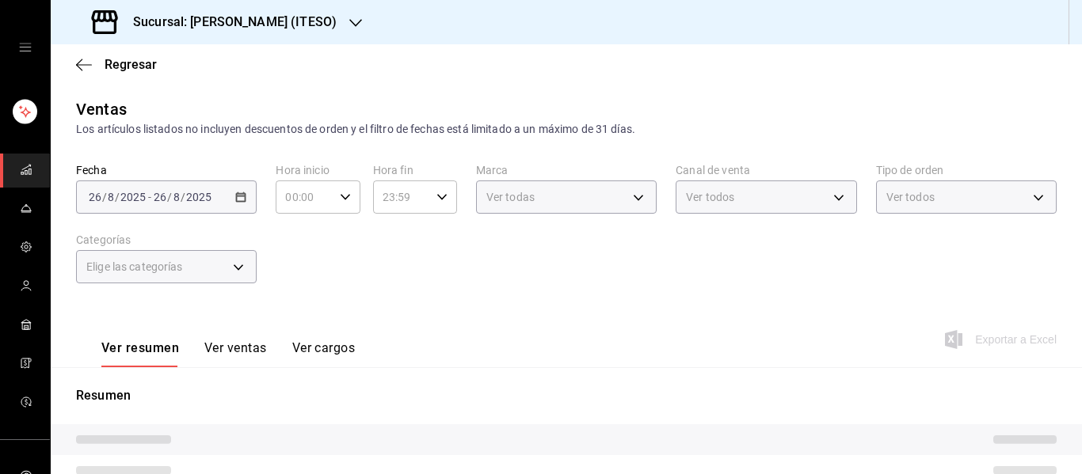
type input "PARROT,UBER_EATS,RAPPI,DIDI_FOOD,ONLINE"
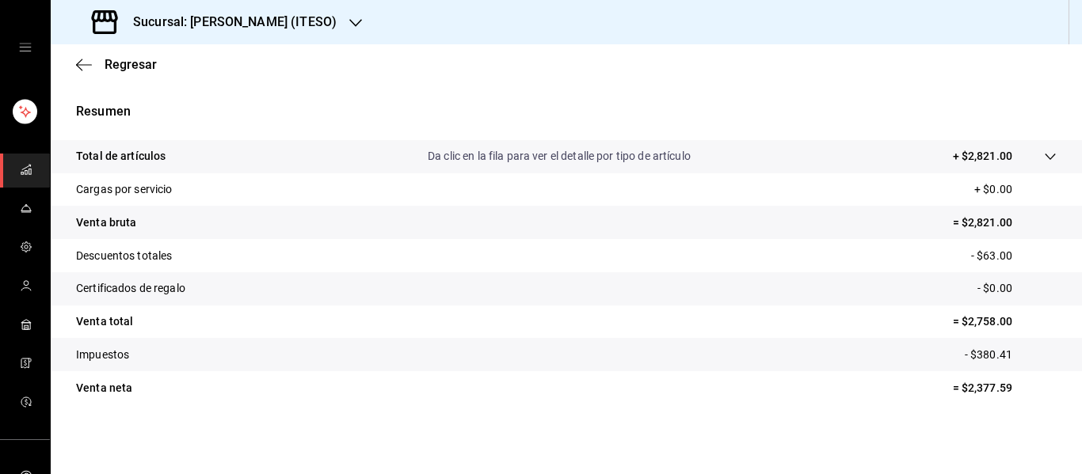
scroll to position [48, 0]
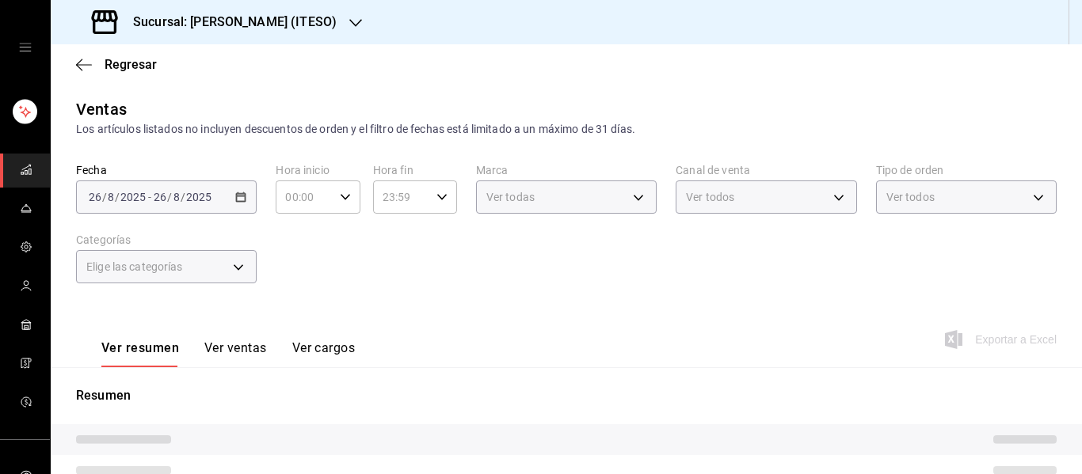
type input "PARROT,UBER_EATS,RAPPI,DIDI_FOOD,ONLINE"
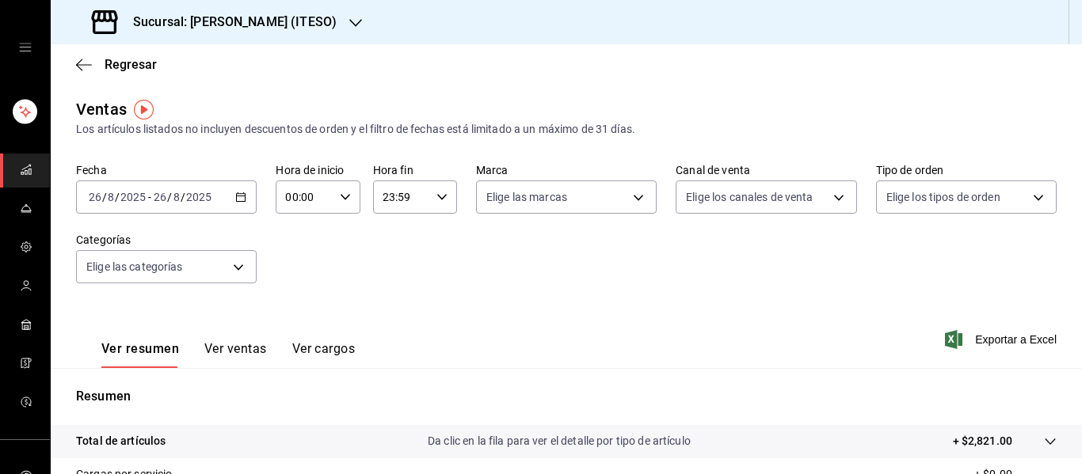
click at [266, 23] on font "Sucursal: [PERSON_NAME] (ITESO)" at bounding box center [234, 21] width 203 height 15
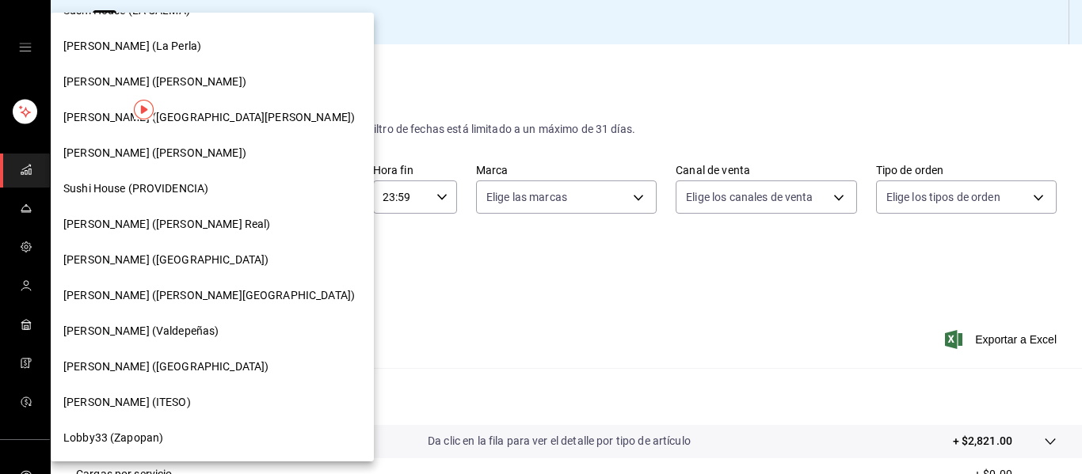
scroll to position [205, 0]
click at [165, 333] on font "[PERSON_NAME] (Valdepeñas)" at bounding box center [140, 330] width 155 height 13
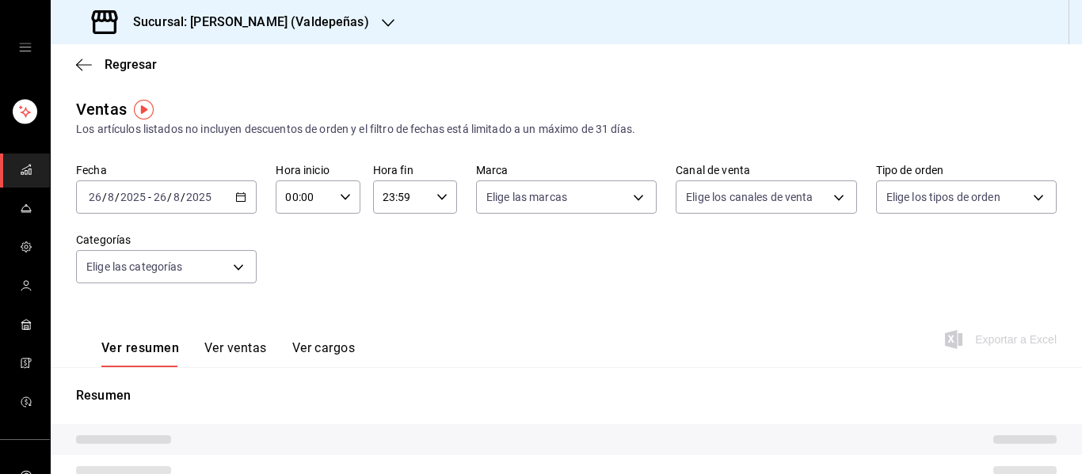
type input "PARROT,UBER_EATS,RAPPI,DIDI_FOOD,ONLINE"
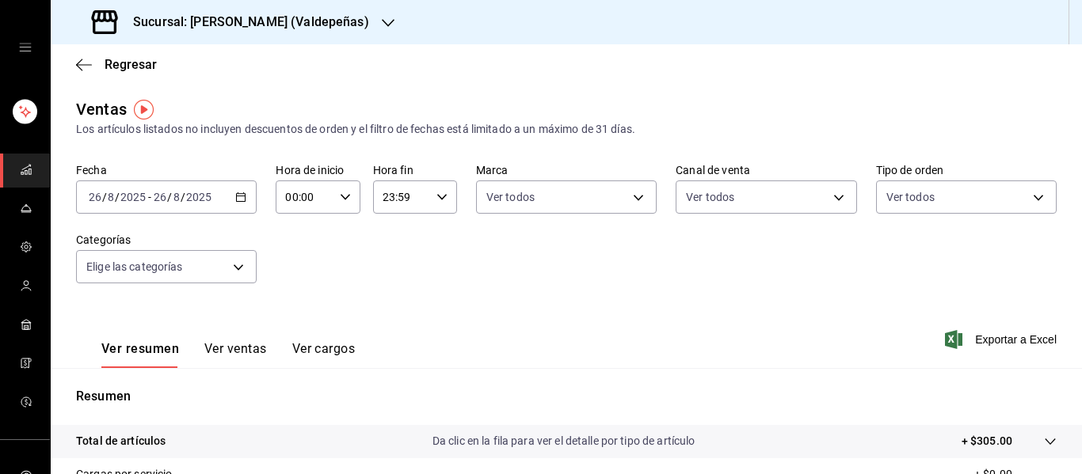
click at [272, 11] on div "Sucursal: Genki Poke (Valdepeñas)" at bounding box center [231, 22] width 337 height 44
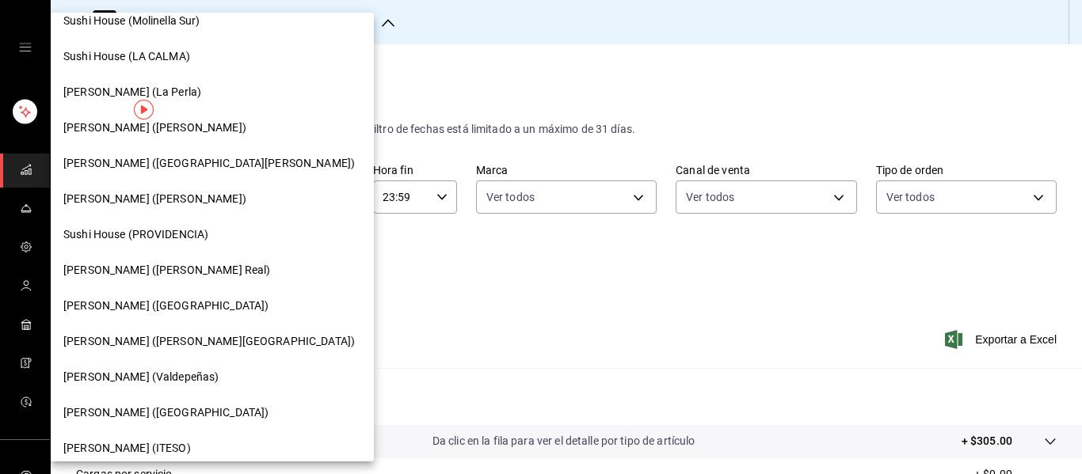
scroll to position [205, 0]
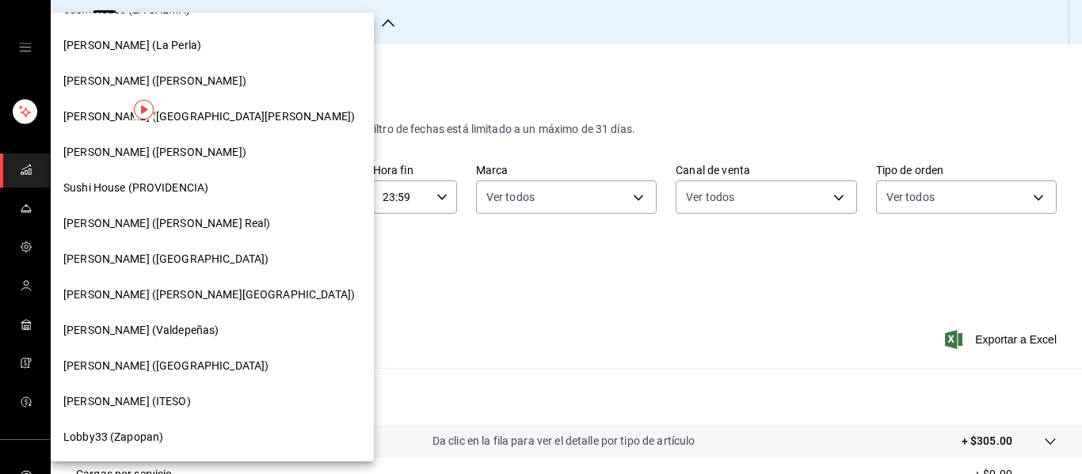
click at [139, 397] on font "[PERSON_NAME] (ITESO)" at bounding box center [126, 401] width 127 height 13
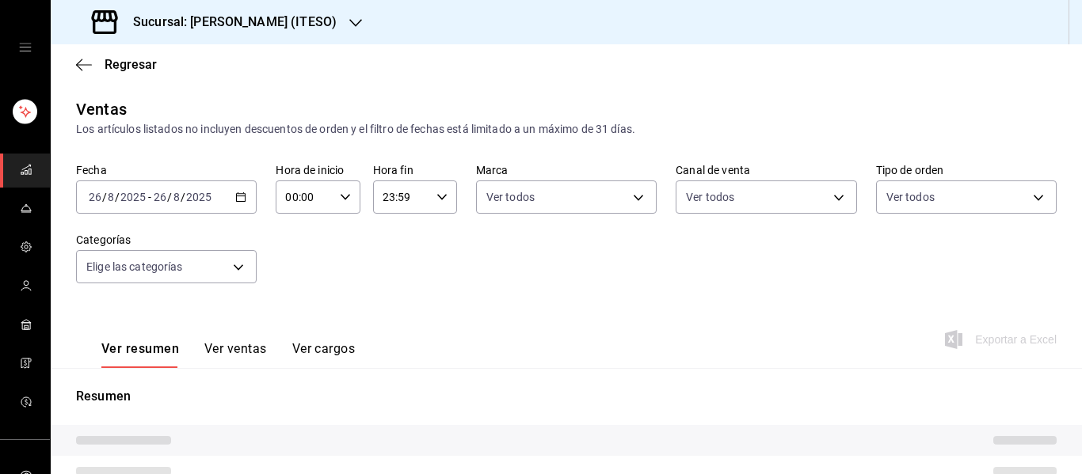
type input "PARROT,UBER_EATS,RAPPI,DIDI_FOOD,ONLINE"
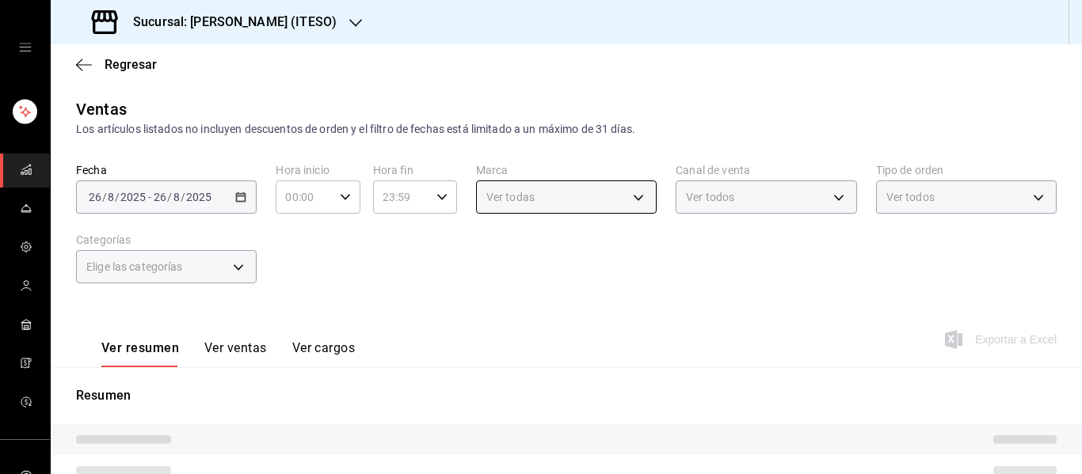
type input "PARROT,UBER_EATS,RAPPI,DIDI_FOOD,ONLINE"
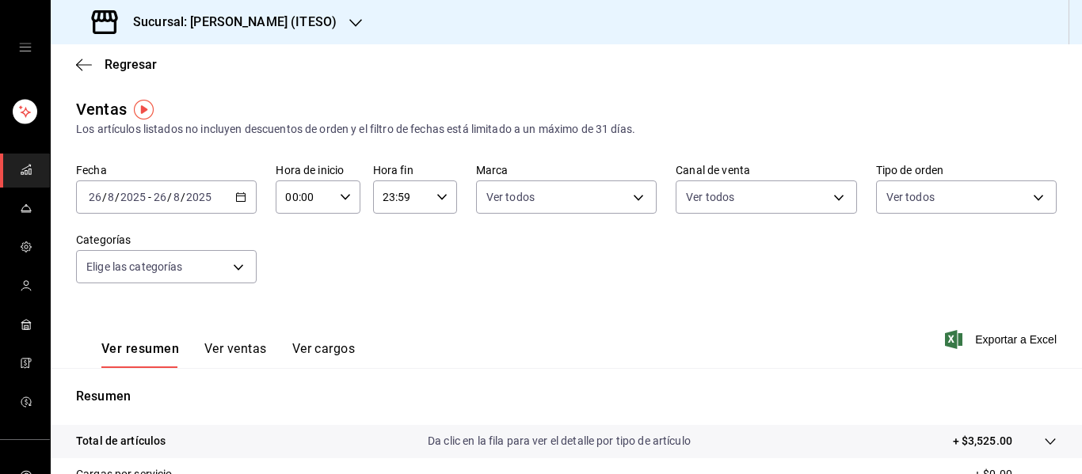
click at [258, 26] on font "Sucursal: [PERSON_NAME] (ITESO)" at bounding box center [234, 21] width 203 height 15
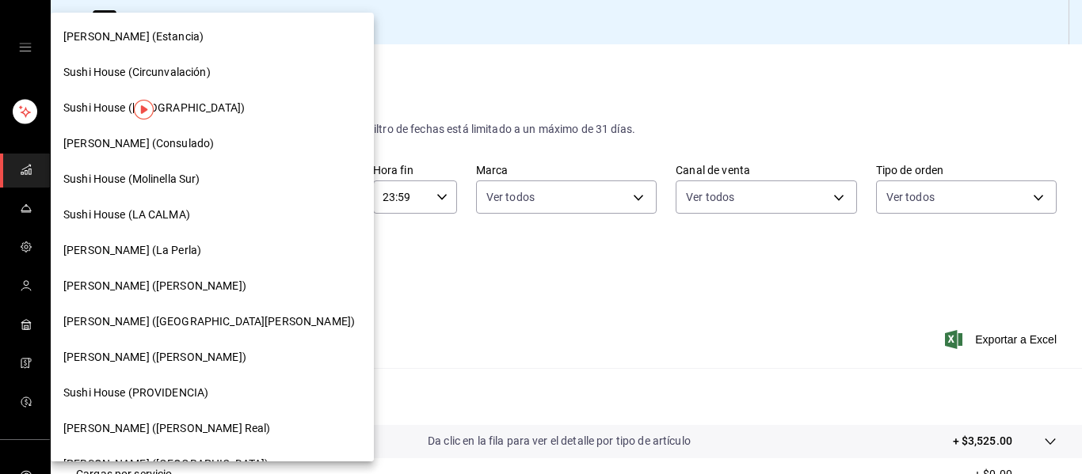
click at [156, 149] on font "[PERSON_NAME] (Consulado)" at bounding box center [138, 143] width 150 height 13
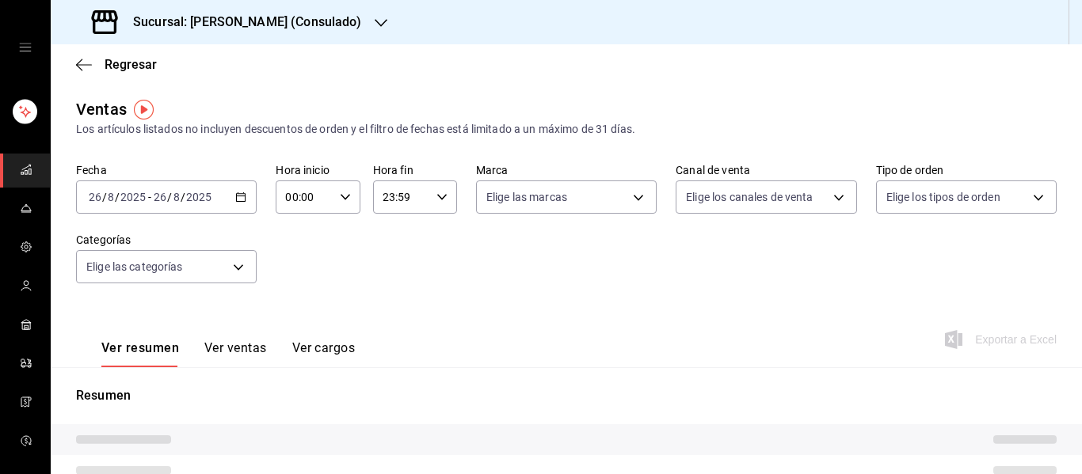
type input "PARROT,UBER_EATS,RAPPI,DIDI_FOOD,ONLINE"
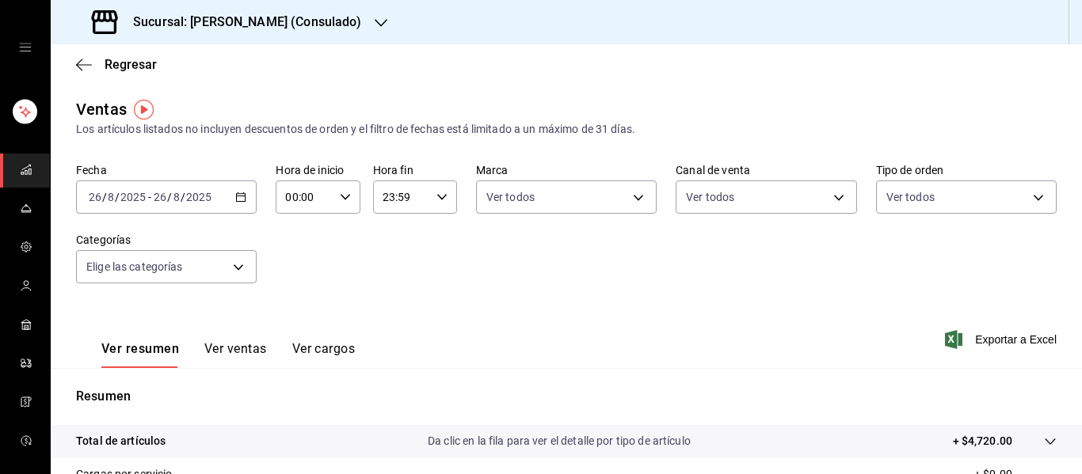
click at [261, 13] on h3 "Sucursal: [PERSON_NAME] (Consulado)" at bounding box center [240, 22] width 241 height 19
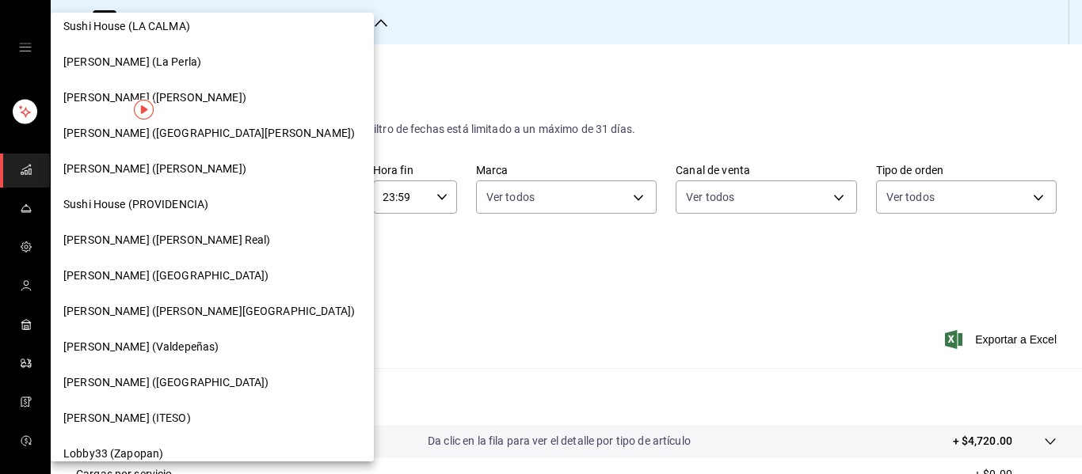
scroll to position [205, 0]
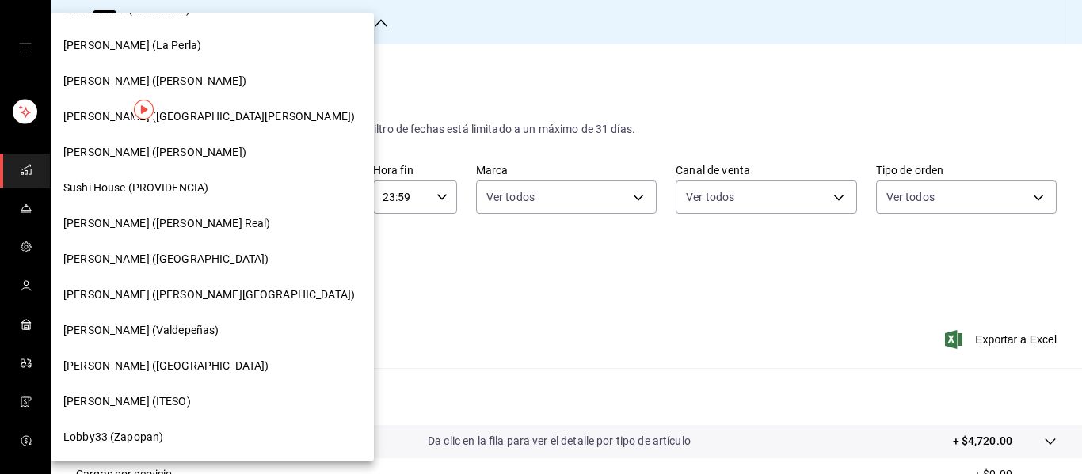
click at [158, 405] on font "[PERSON_NAME] (ITESO)" at bounding box center [126, 401] width 127 height 13
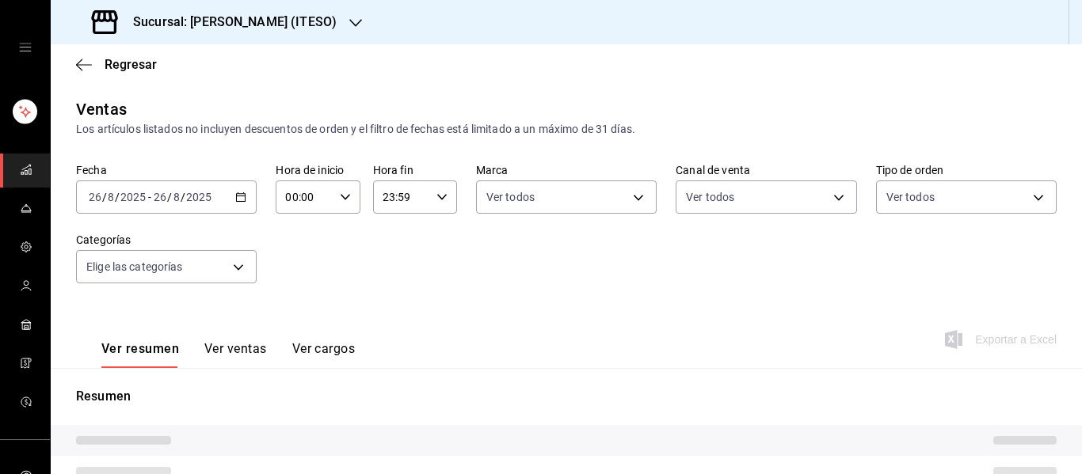
type input "PARROT,UBER_EATS,RAPPI,DIDI_FOOD,ONLINE"
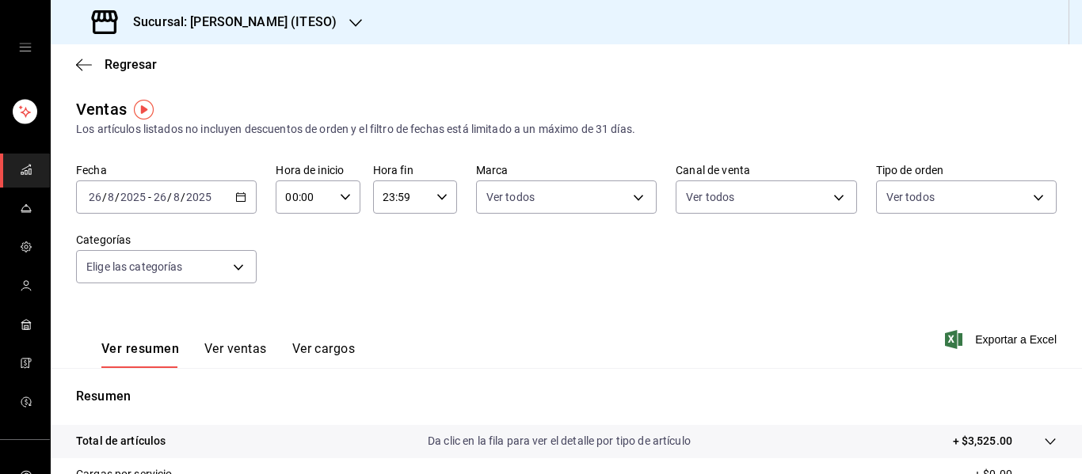
click at [235, 198] on icon "button" at bounding box center [240, 197] width 11 height 11
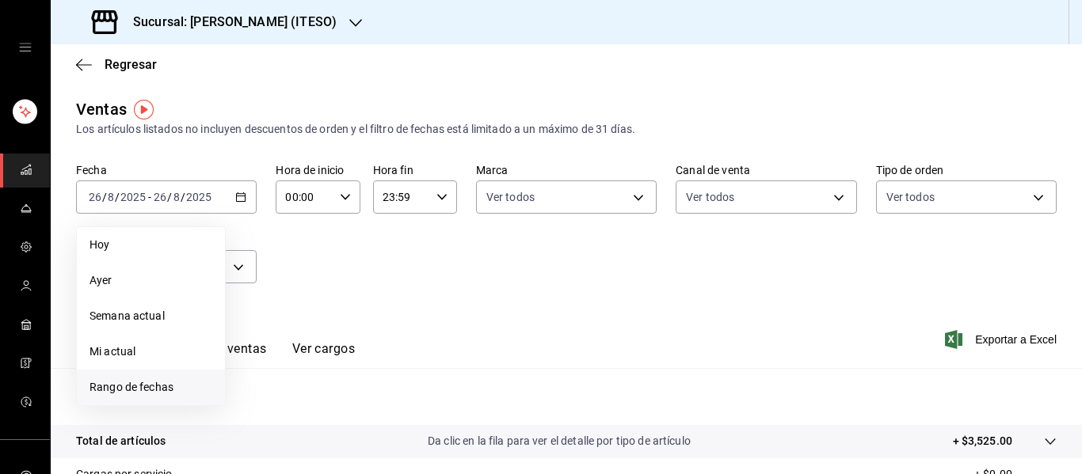
click at [116, 391] on font "Rango de fechas" at bounding box center [131, 387] width 84 height 13
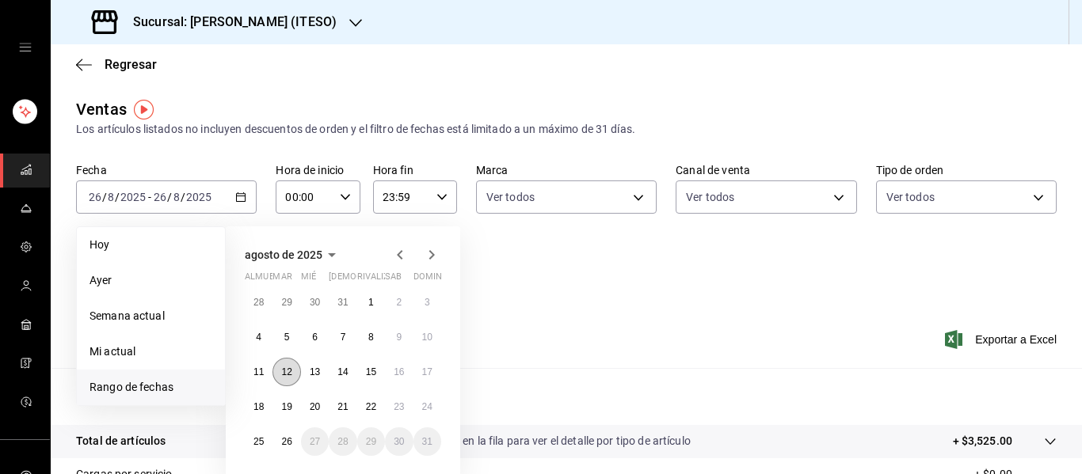
click at [287, 370] on font "12" at bounding box center [286, 372] width 10 height 11
click at [288, 406] on font "19" at bounding box center [286, 406] width 10 height 11
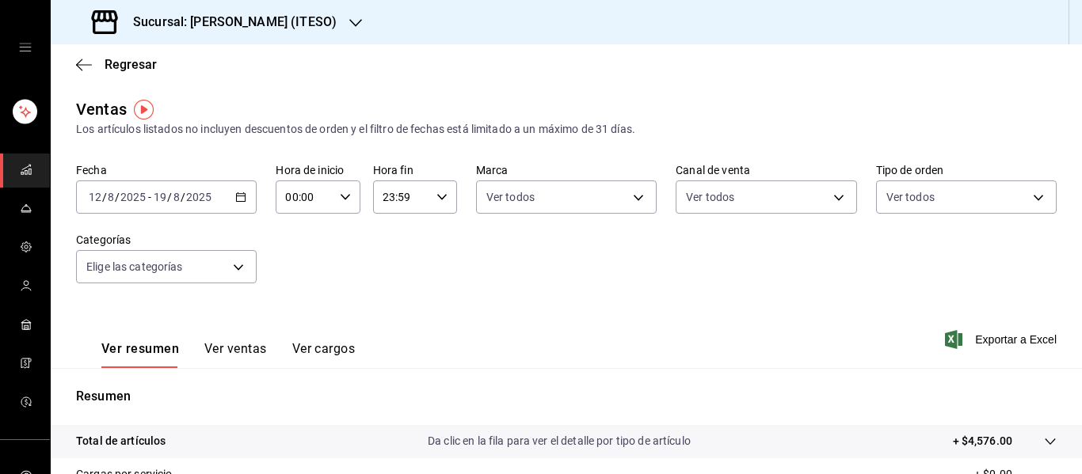
click at [237, 196] on \(Stroke\) "button" at bounding box center [241, 196] width 9 height 1
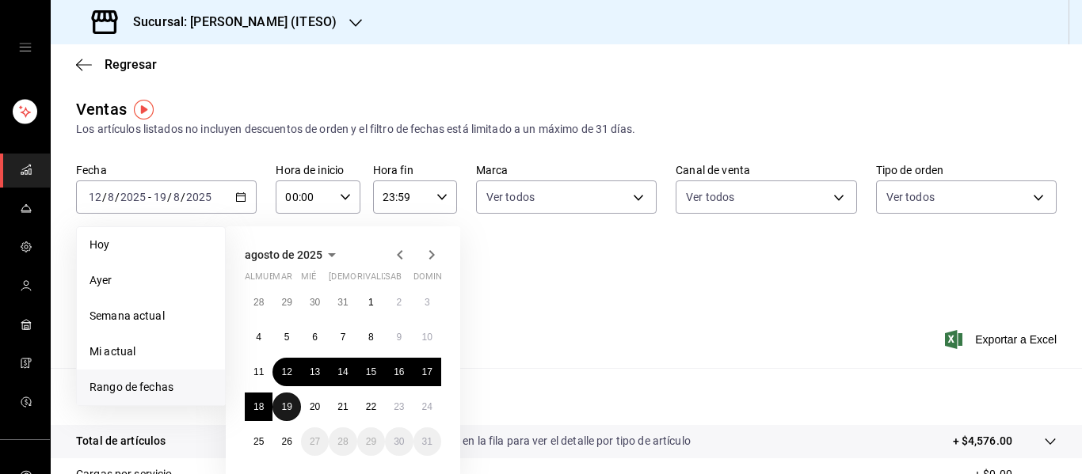
click at [287, 408] on font "19" at bounding box center [286, 406] width 10 height 11
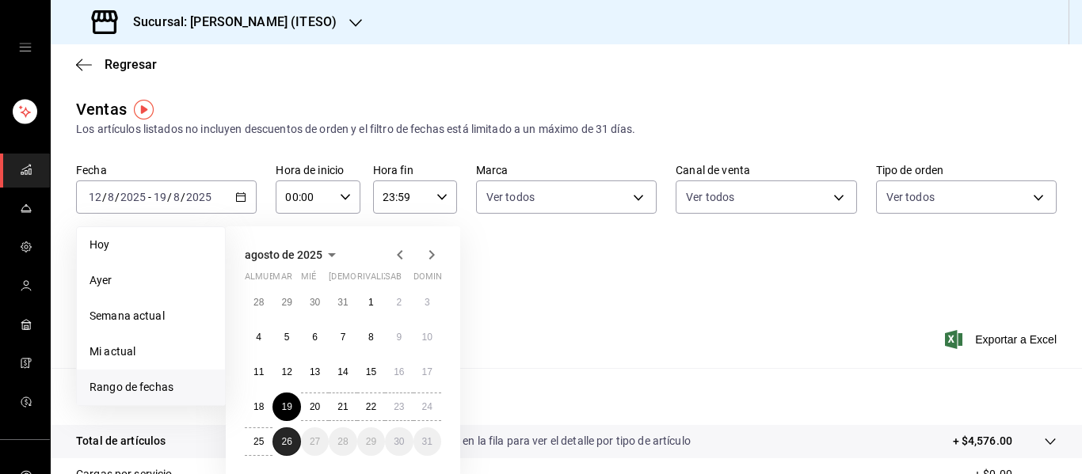
click at [286, 443] on font "26" at bounding box center [286, 441] width 10 height 11
